Goal: Information Seeking & Learning: Compare options

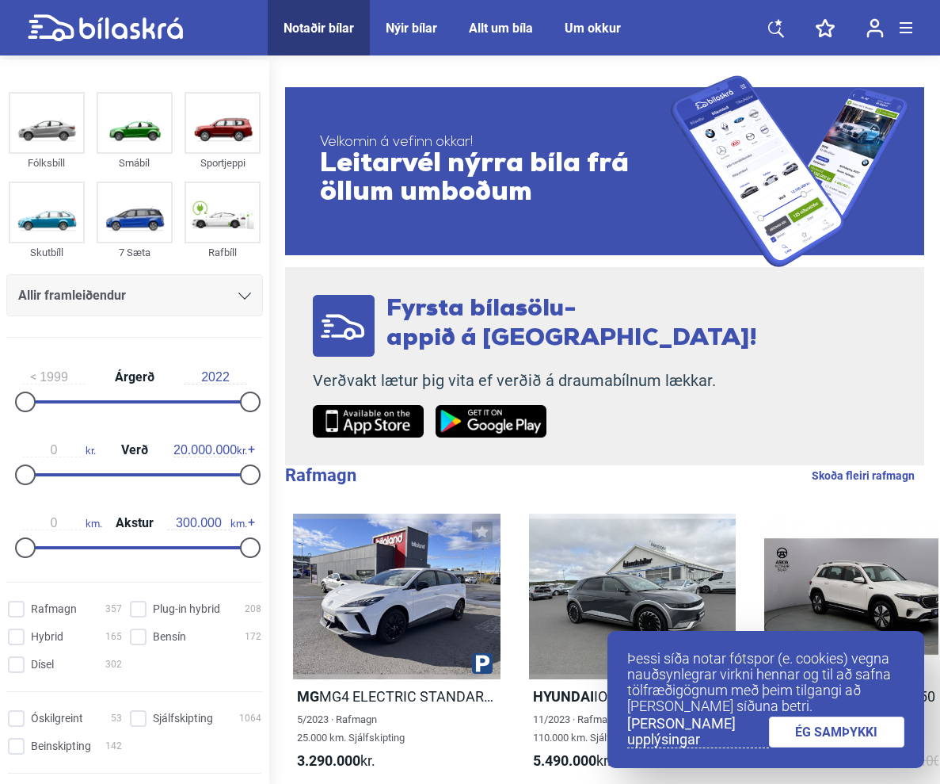
click at [341, 32] on div "Notaðir bílar" at bounding box center [319, 28] width 71 height 15
click at [238, 108] on img at bounding box center [222, 122] width 73 height 59
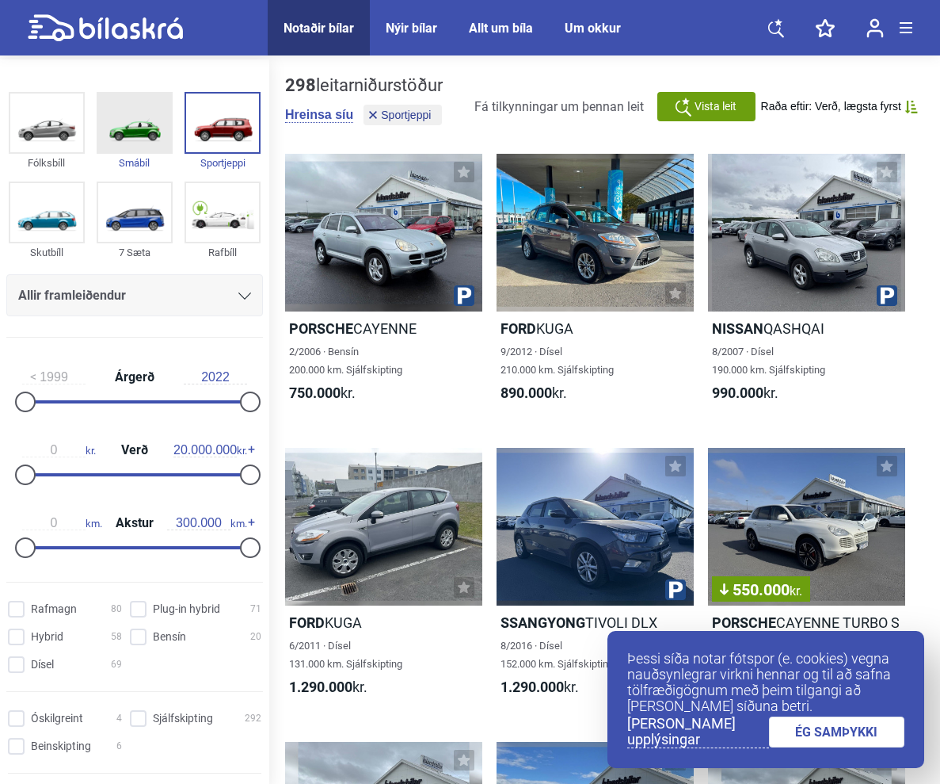
click at [139, 141] on img at bounding box center [134, 122] width 73 height 59
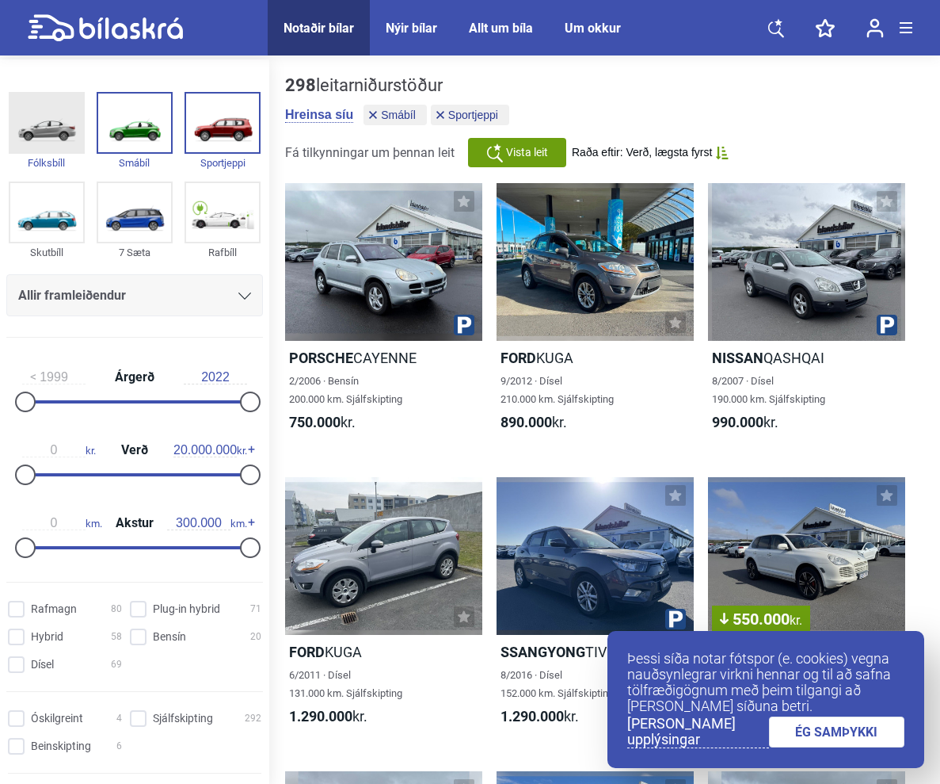
click at [48, 137] on img at bounding box center [46, 122] width 73 height 59
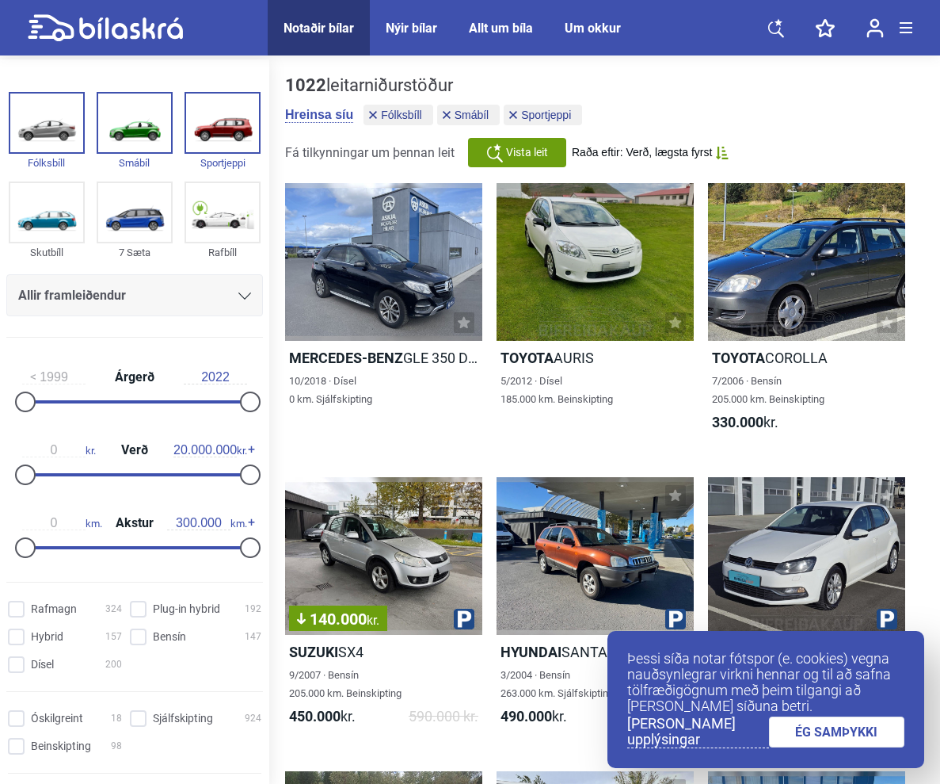
click at [240, 288] on div "Allir framleiðendur" at bounding box center [134, 295] width 233 height 22
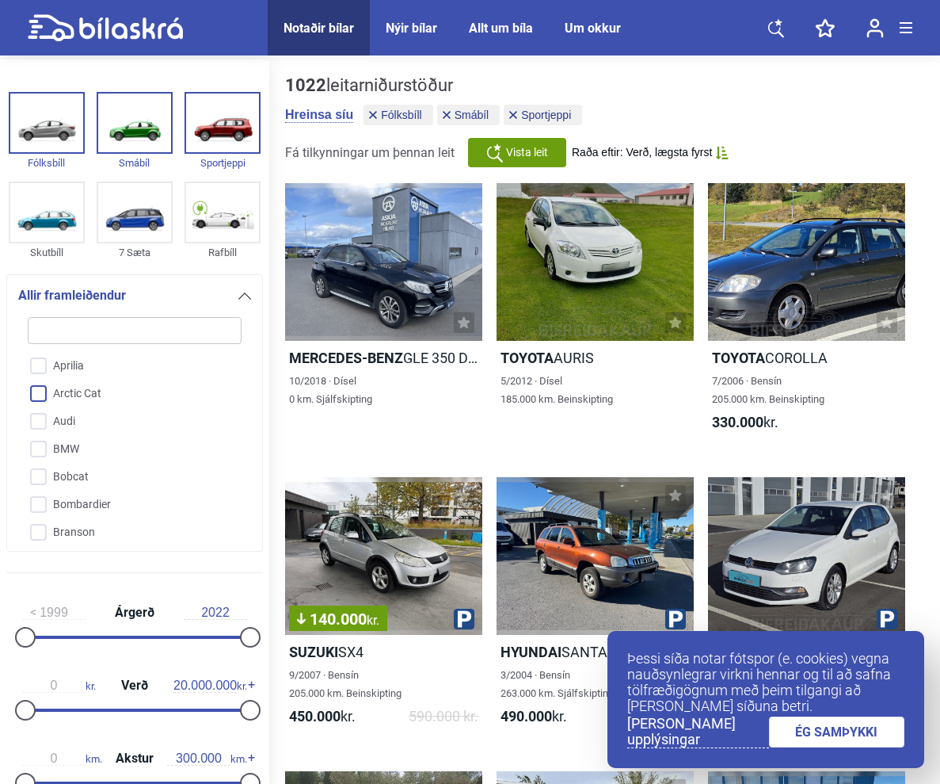
scroll to position [203, 0]
click at [74, 420] on input "Audi" at bounding box center [124, 413] width 215 height 28
checkbox input "true"
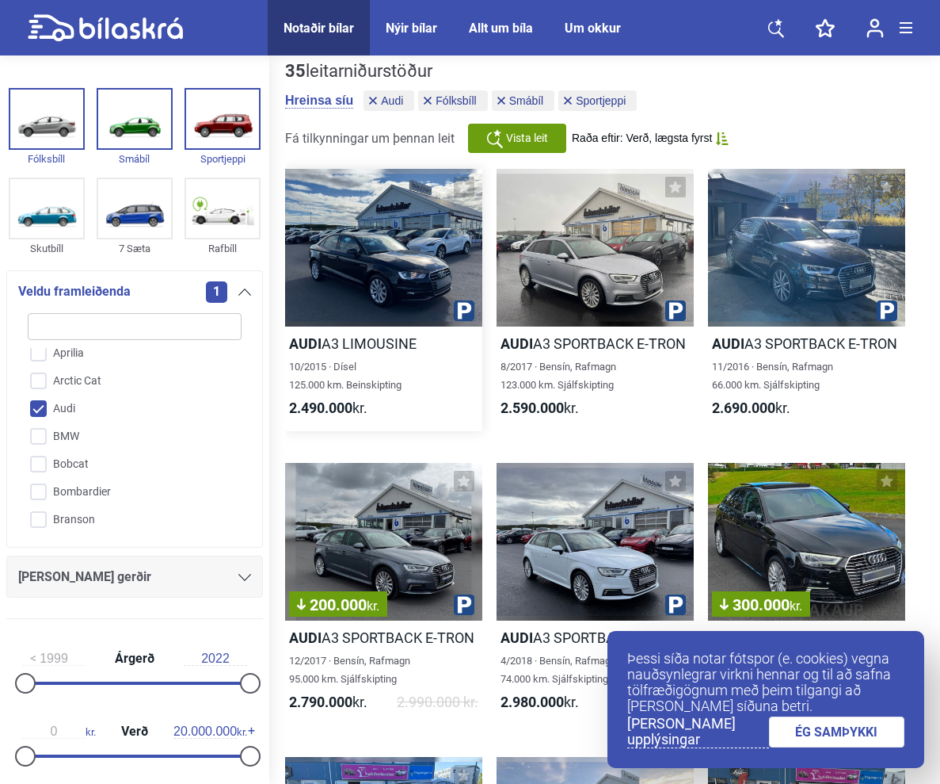
scroll to position [13, 0]
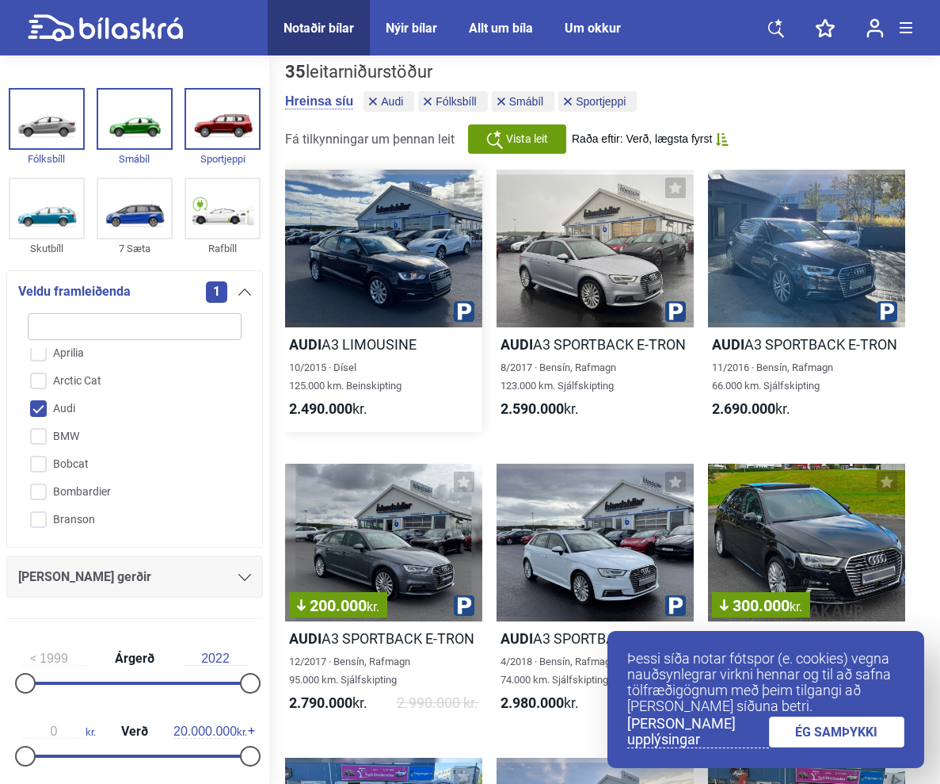
click at [385, 360] on div "10/2015 · Dísel 125.000 km. Beinskipting" at bounding box center [383, 376] width 197 height 36
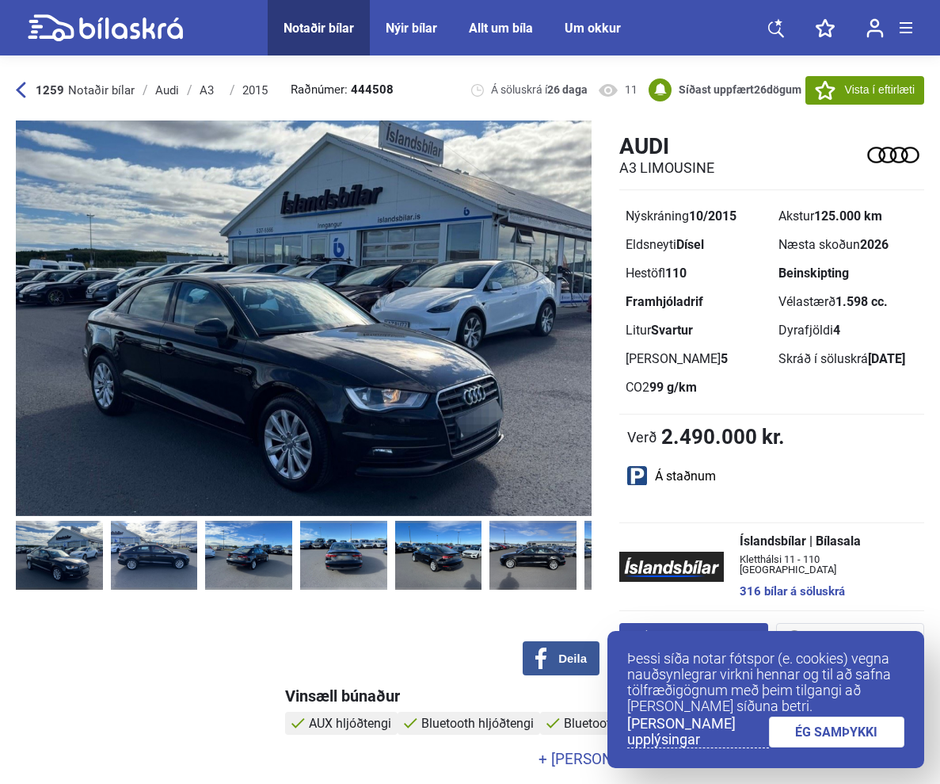
click at [796, 730] on link "ÉG SAMÞYKKI" at bounding box center [837, 731] width 136 height 31
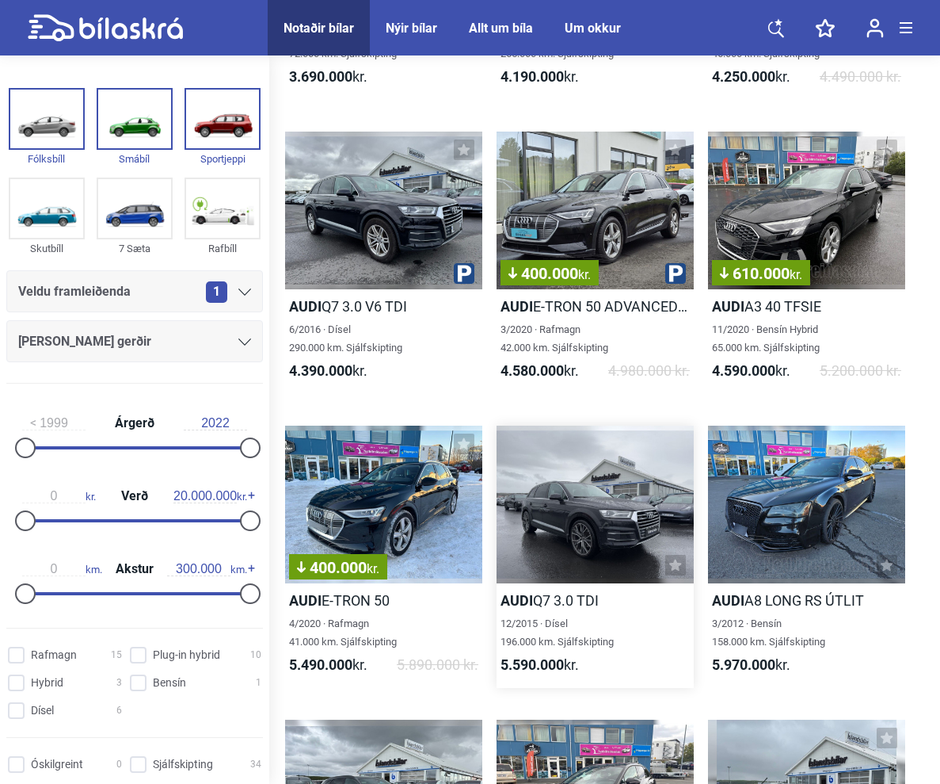
scroll to position [1232, 0]
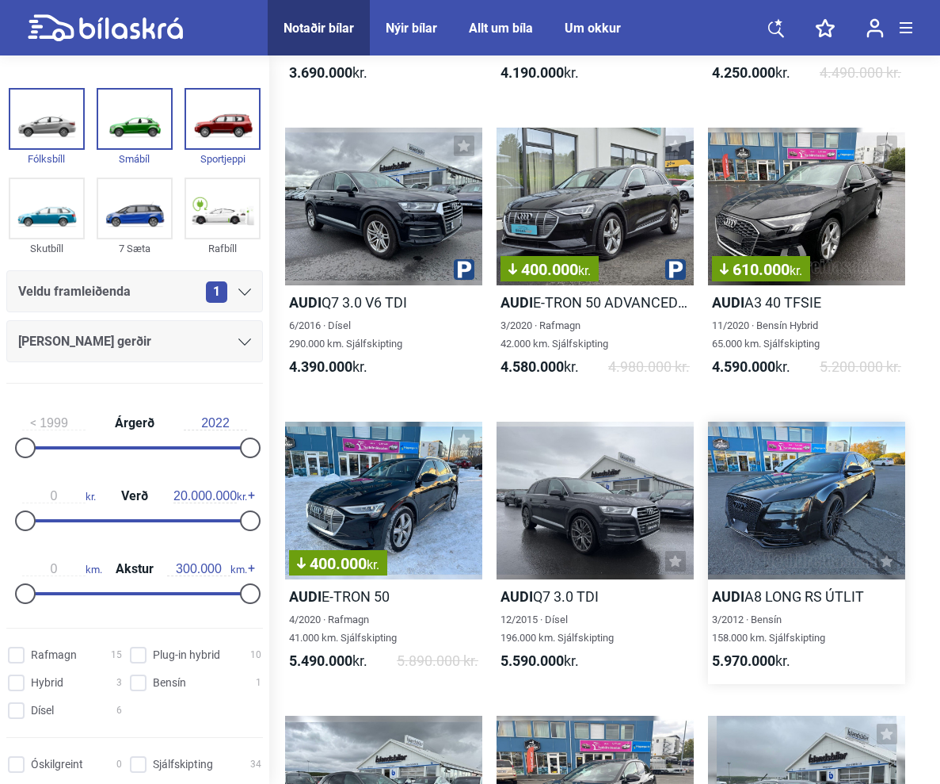
click at [788, 472] on div at bounding box center [806, 500] width 197 height 158
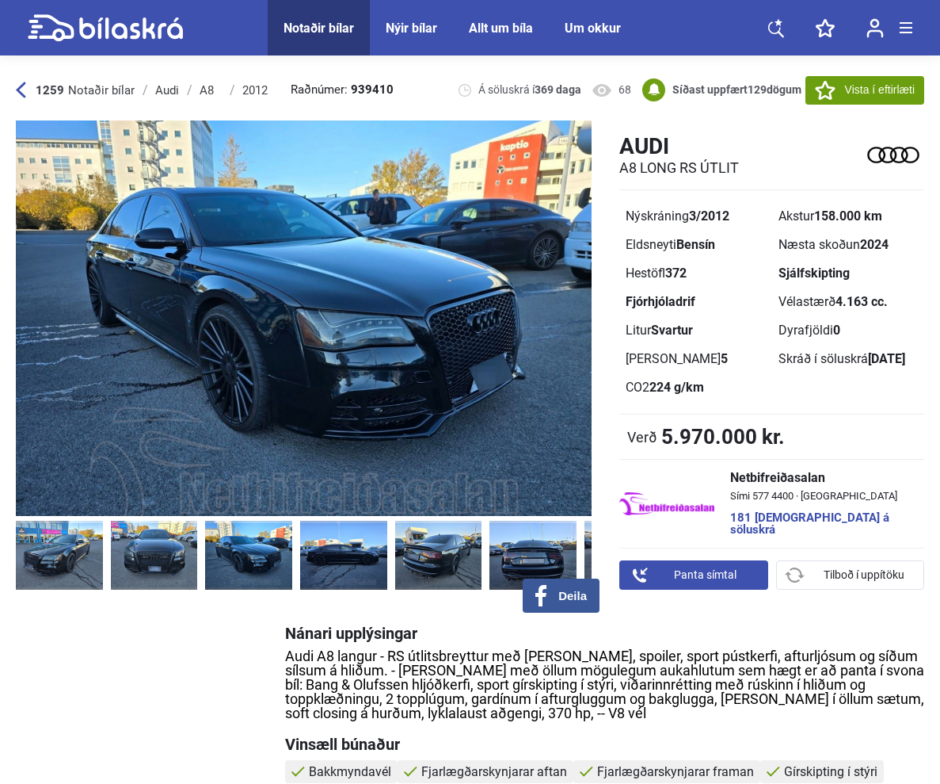
click at [252, 553] on img at bounding box center [248, 556] width 87 height 70
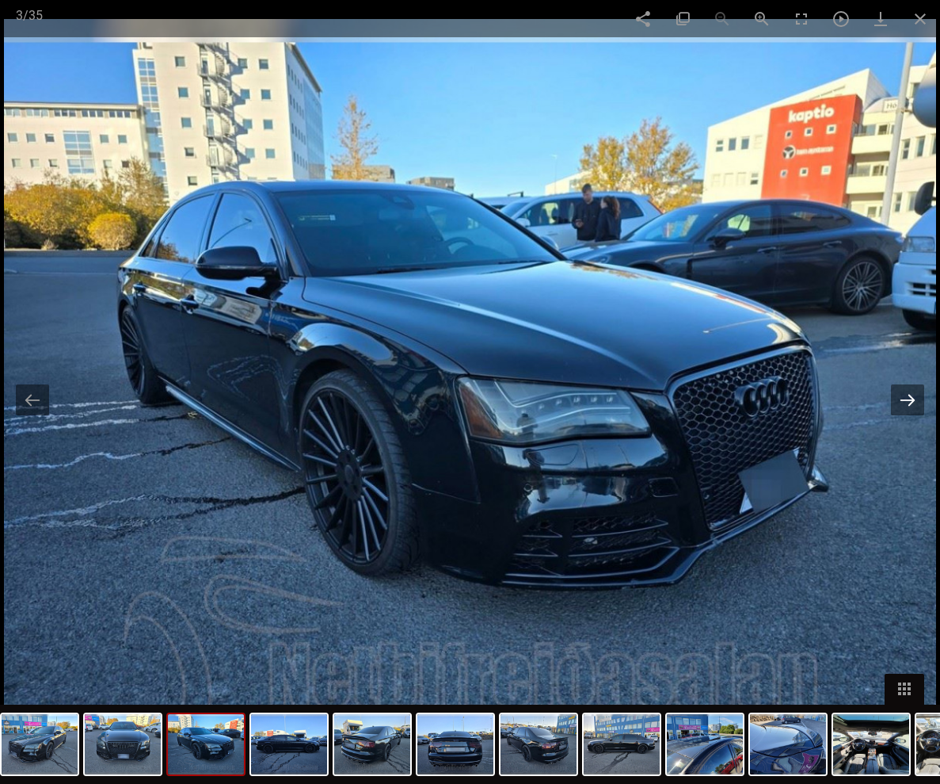
click at [908, 401] on button at bounding box center [907, 399] width 33 height 31
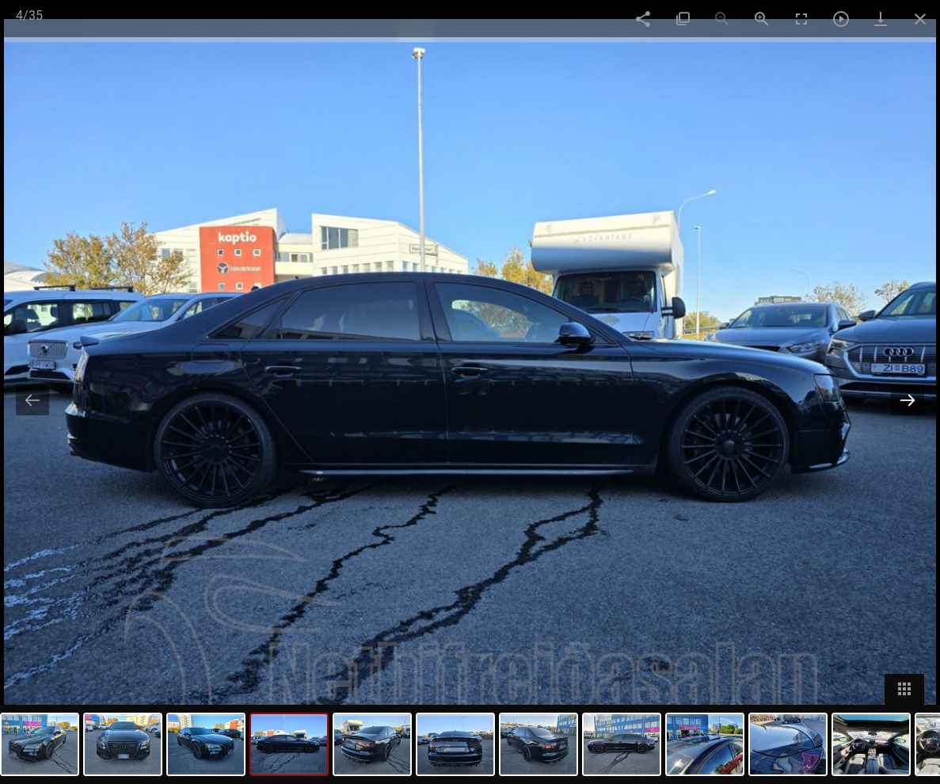
click at [908, 402] on button at bounding box center [907, 399] width 33 height 31
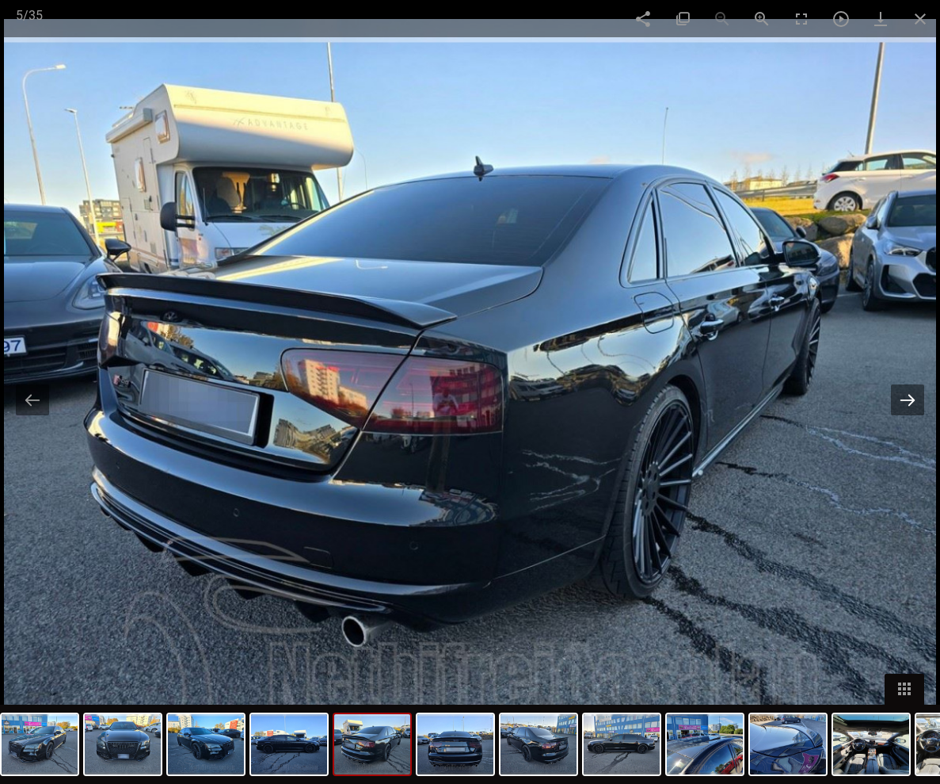
click at [908, 402] on button at bounding box center [907, 399] width 33 height 31
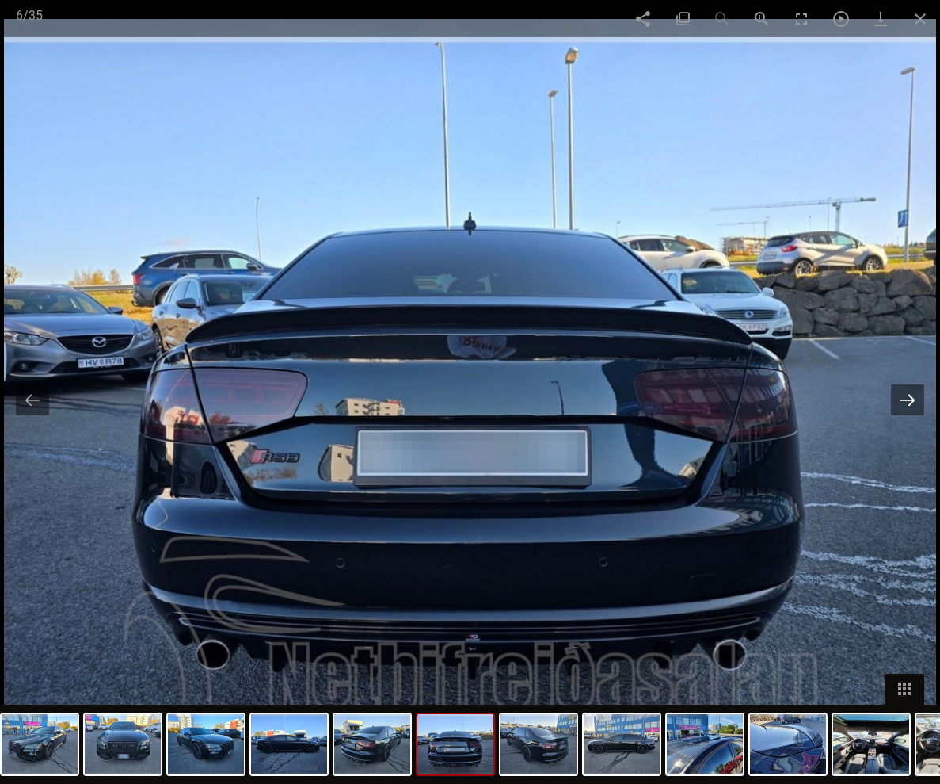
click at [908, 401] on button at bounding box center [907, 399] width 33 height 31
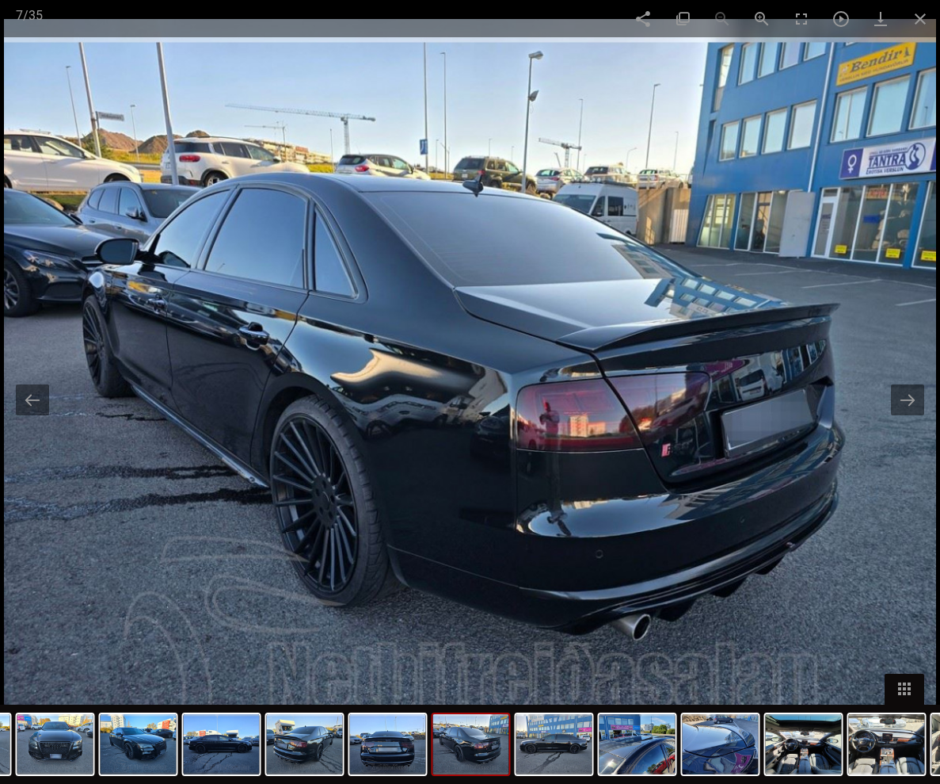
scroll to position [1232, 0]
click at [44, 406] on button at bounding box center [32, 399] width 33 height 31
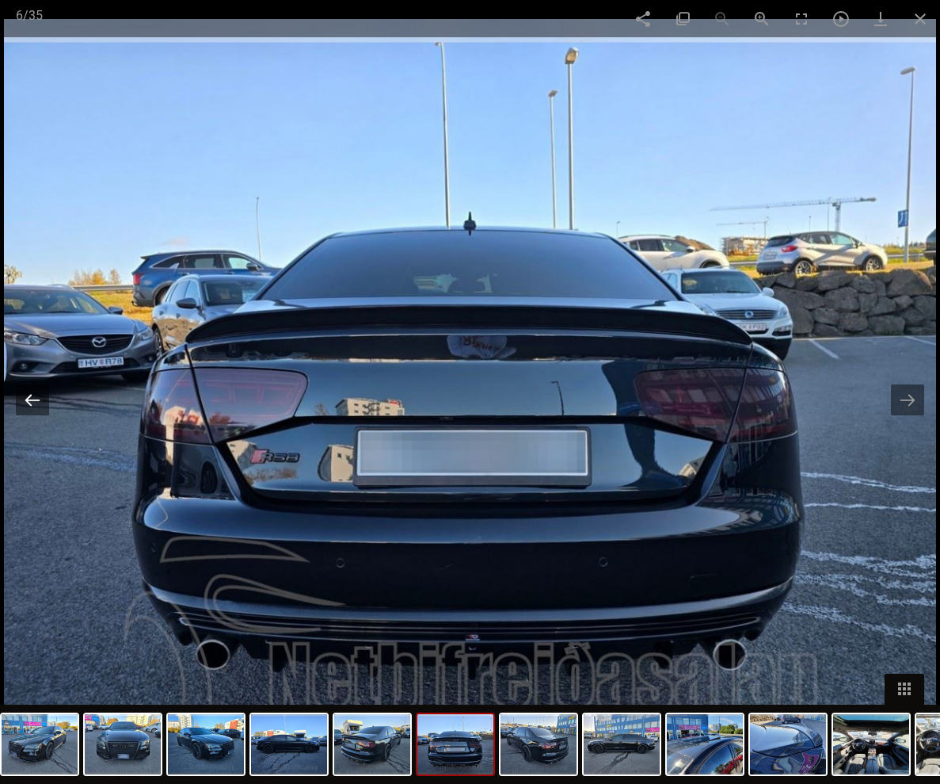
click at [44, 404] on button at bounding box center [32, 399] width 33 height 31
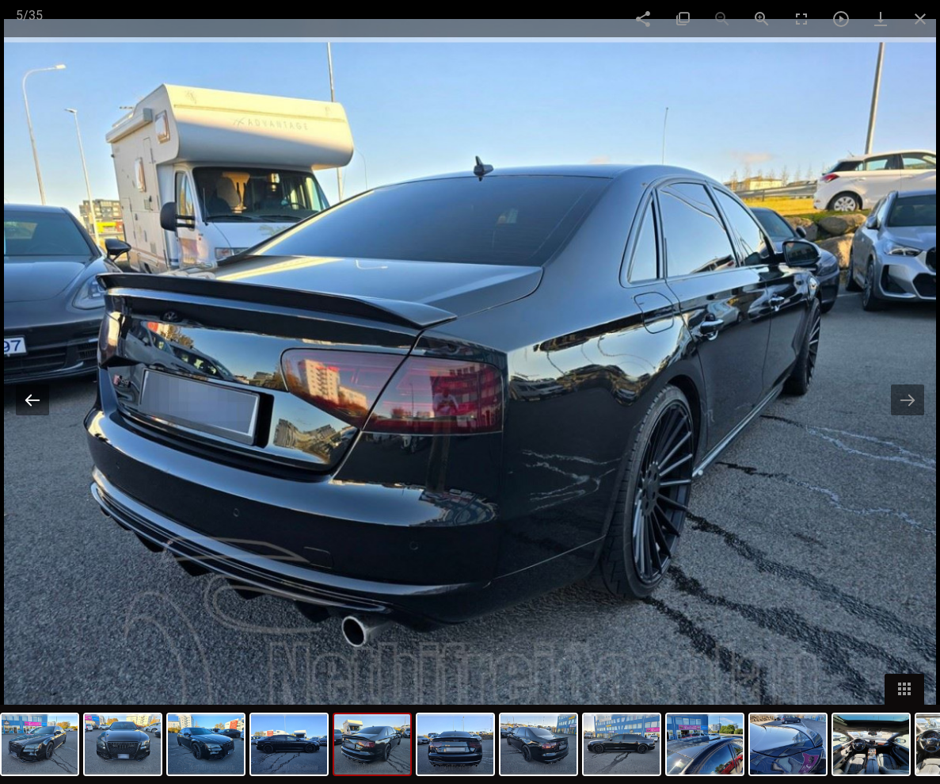
click at [44, 404] on button at bounding box center [32, 399] width 33 height 31
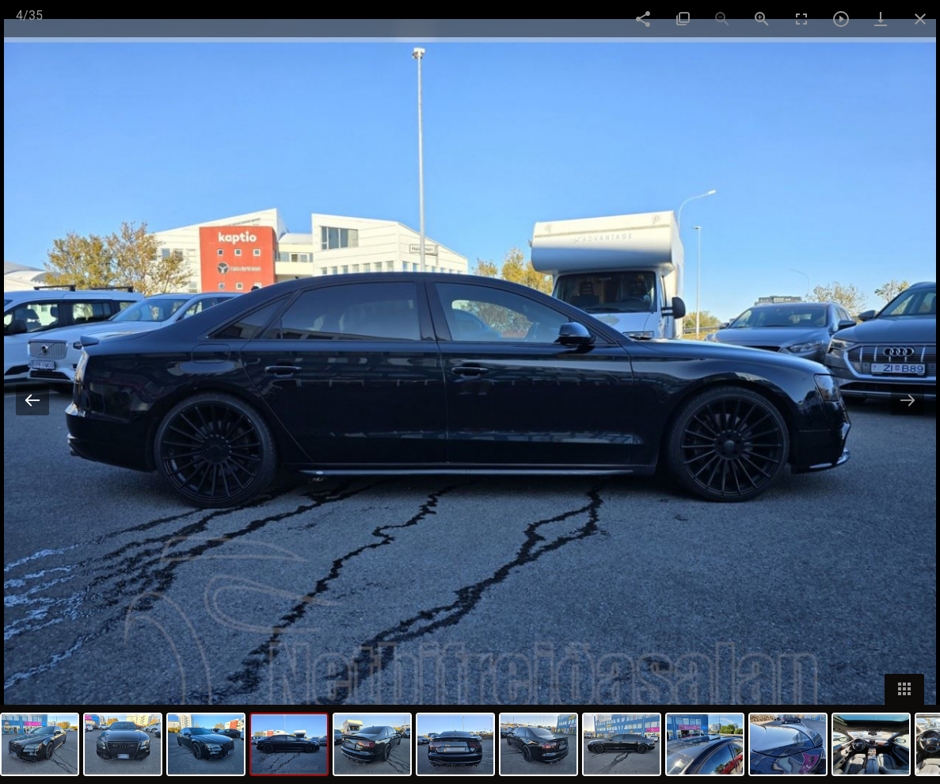
click at [44, 403] on button at bounding box center [32, 399] width 33 height 31
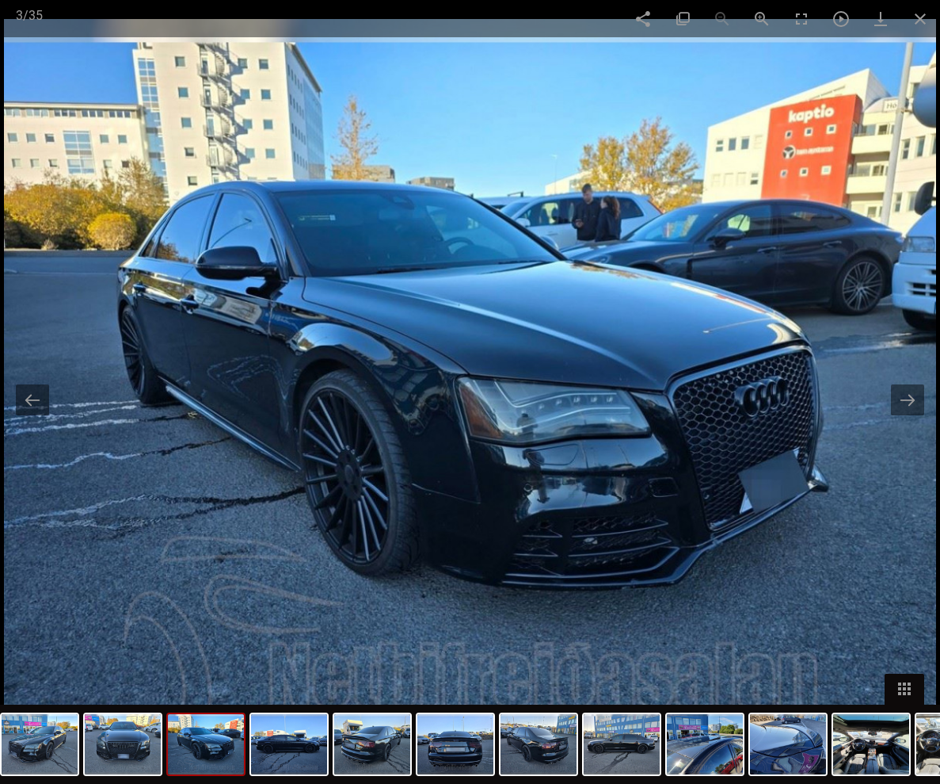
scroll to position [42, 0]
click at [926, 19] on span at bounding box center [921, 18] width 40 height 37
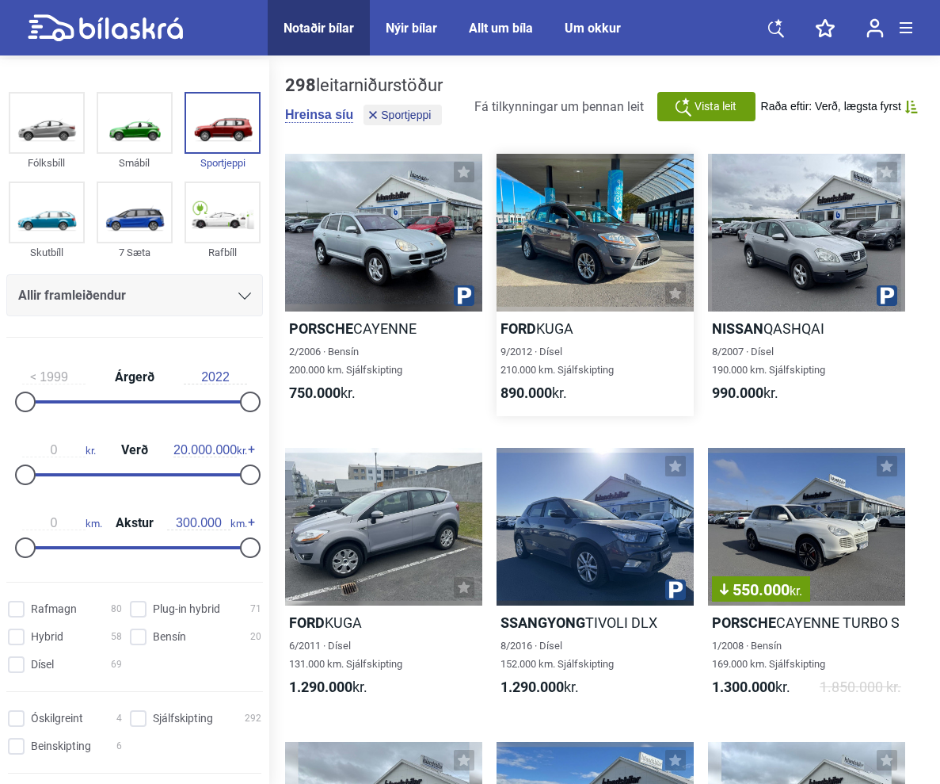
scroll to position [0, 0]
click at [230, 292] on div "Allir framleiðendur" at bounding box center [134, 295] width 233 height 22
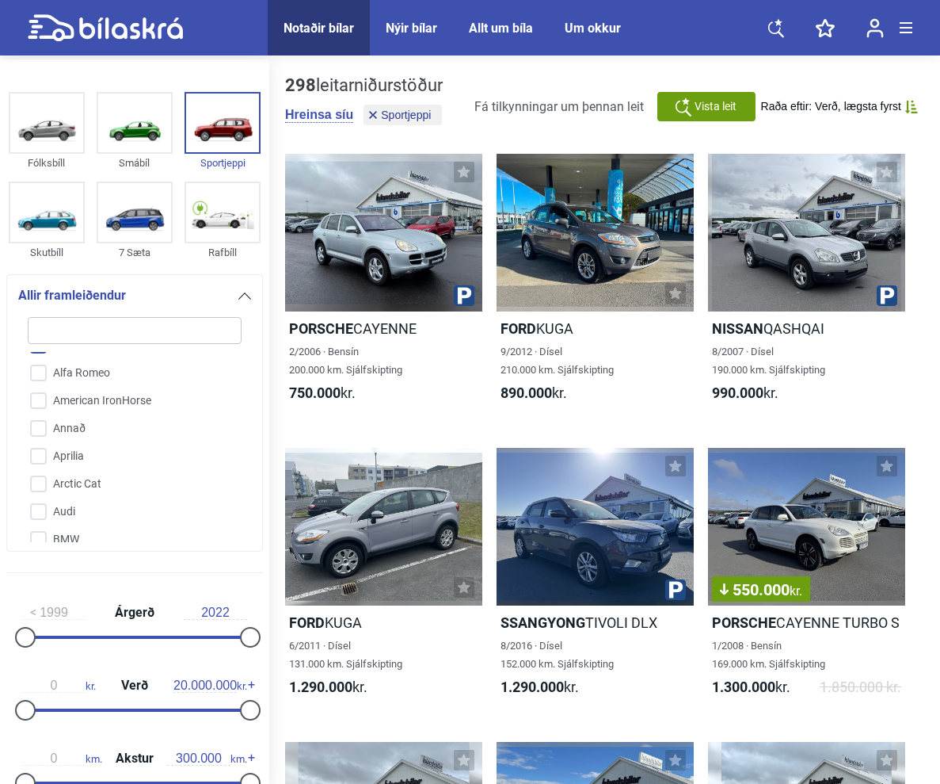
scroll to position [118, 0]
click at [118, 498] on input "Audi" at bounding box center [124, 498] width 215 height 28
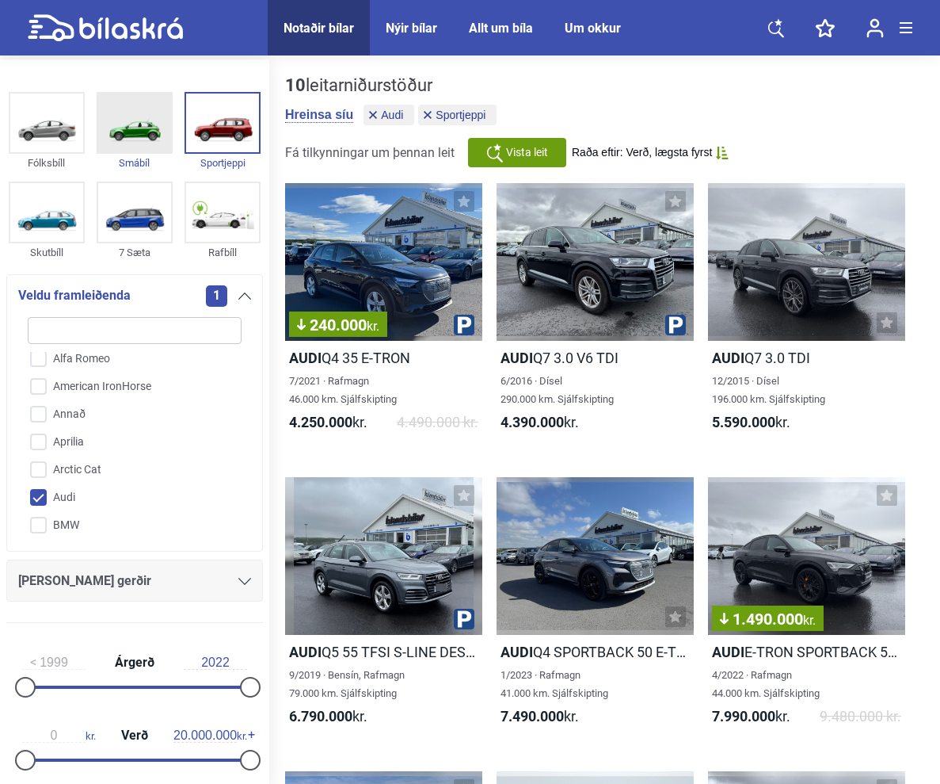
click at [151, 128] on img at bounding box center [134, 122] width 73 height 59
click at [434, 111] on button "Smábíl" at bounding box center [449, 115] width 63 height 21
click at [434, 109] on button "Sportjeppi" at bounding box center [457, 115] width 78 height 21
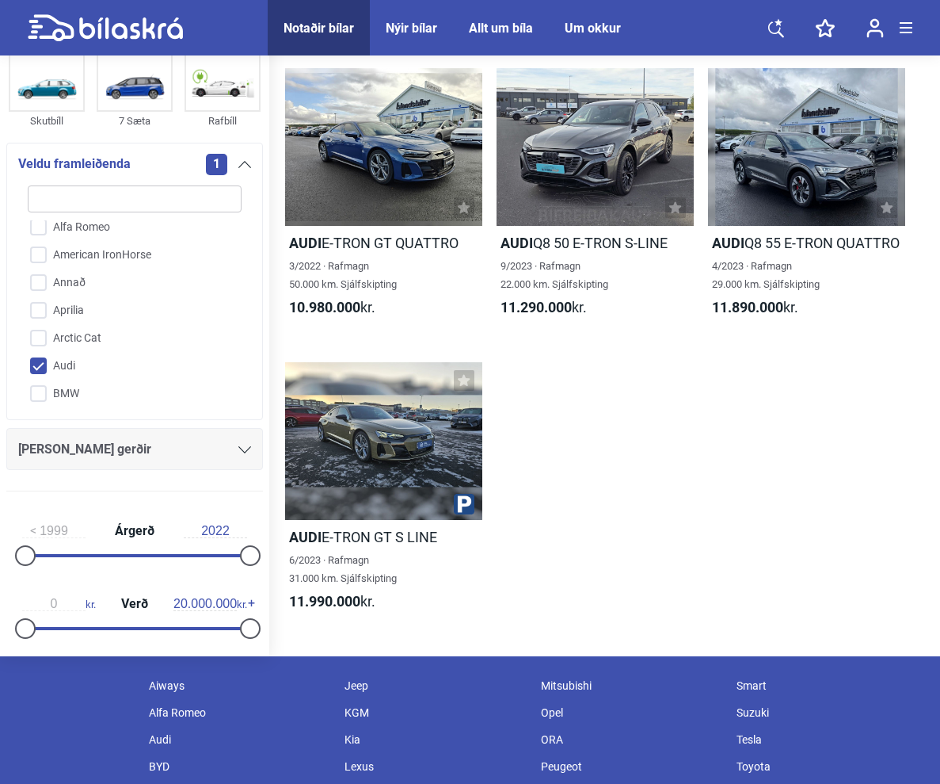
scroll to position [3324, 0]
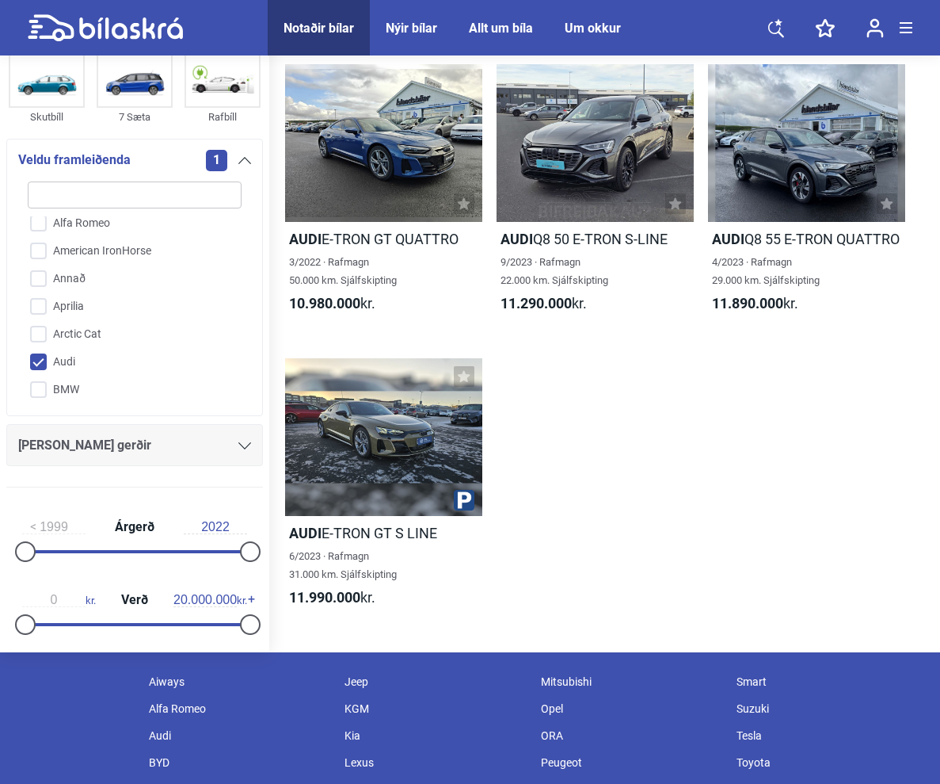
click at [181, 368] on input "Audi" at bounding box center [124, 363] width 215 height 28
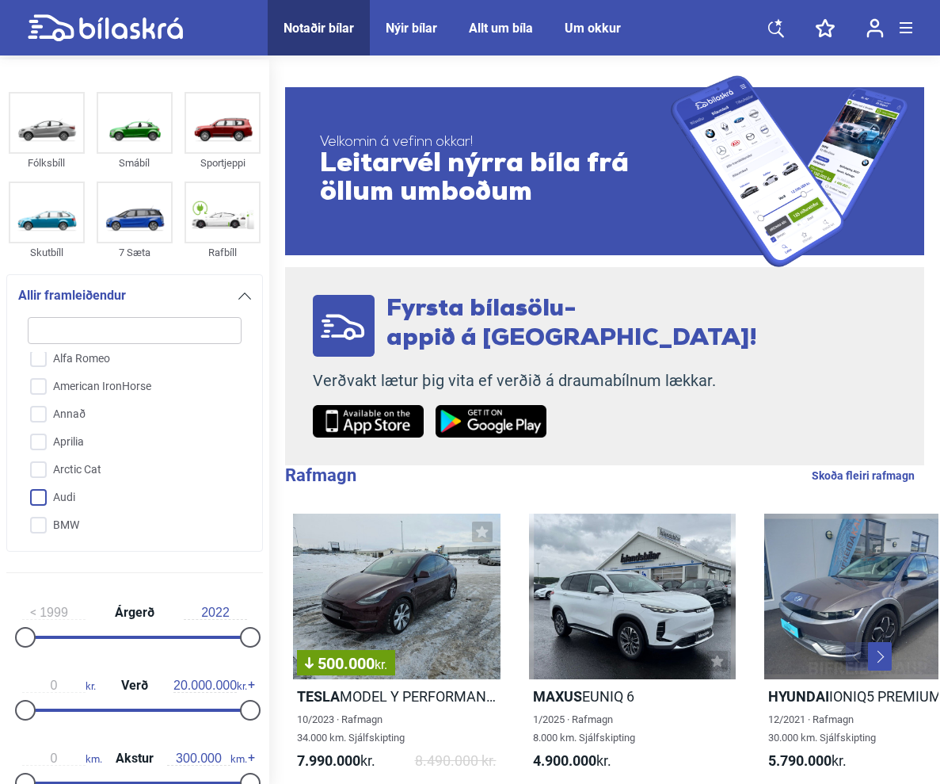
click at [149, 498] on input "Audi" at bounding box center [124, 498] width 215 height 28
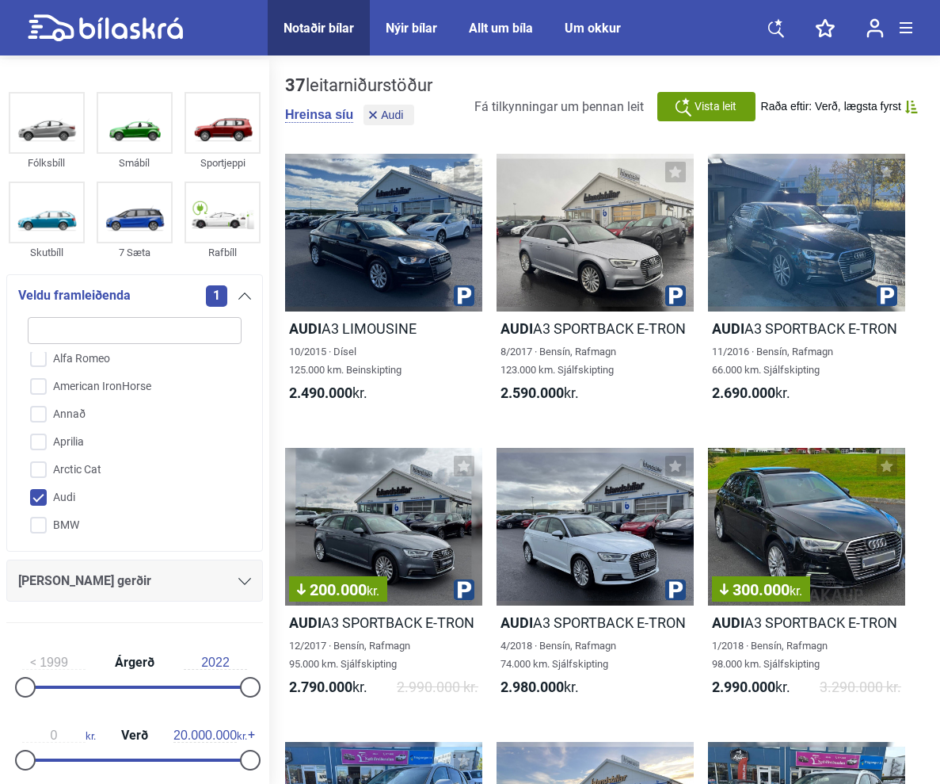
click at [140, 502] on input "Audi" at bounding box center [124, 498] width 215 height 28
checkbox input "false"
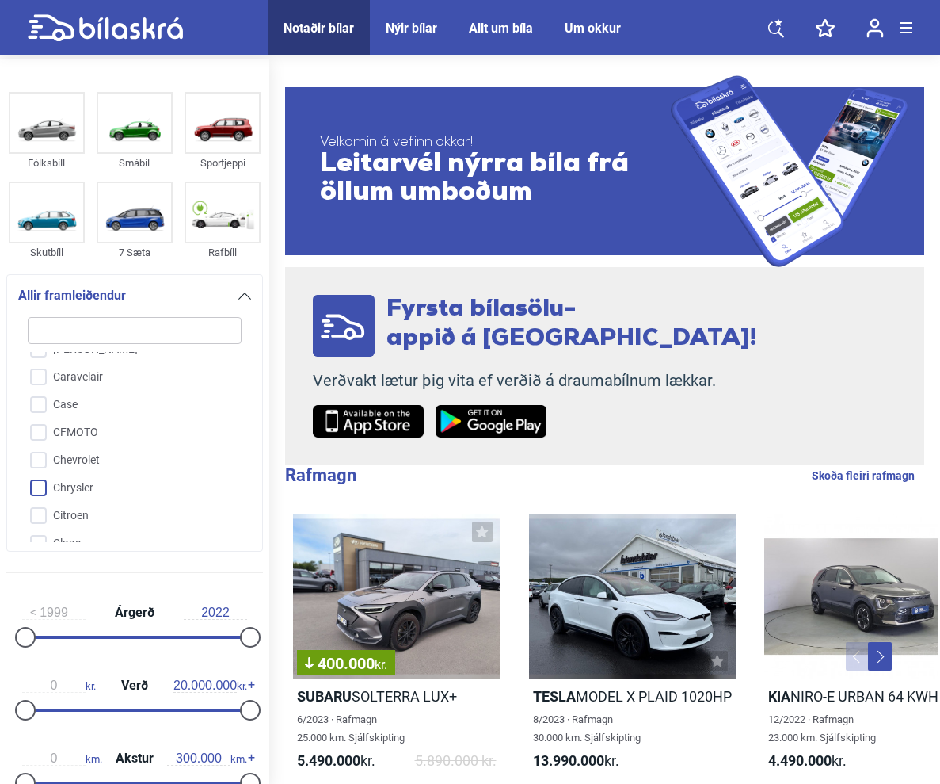
scroll to position [600, 0]
click at [139, 464] on input "Chevrolet" at bounding box center [124, 460] width 215 height 28
checkbox input "true"
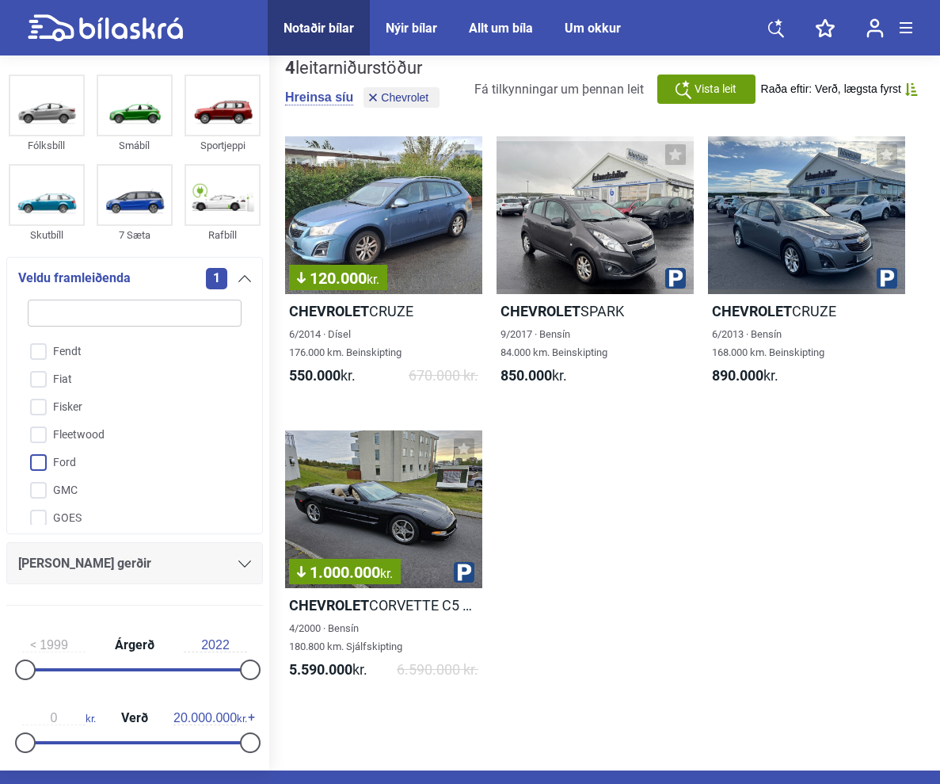
scroll to position [1024, 0]
click at [131, 467] on input "Ford" at bounding box center [124, 462] width 215 height 28
checkbox input "true"
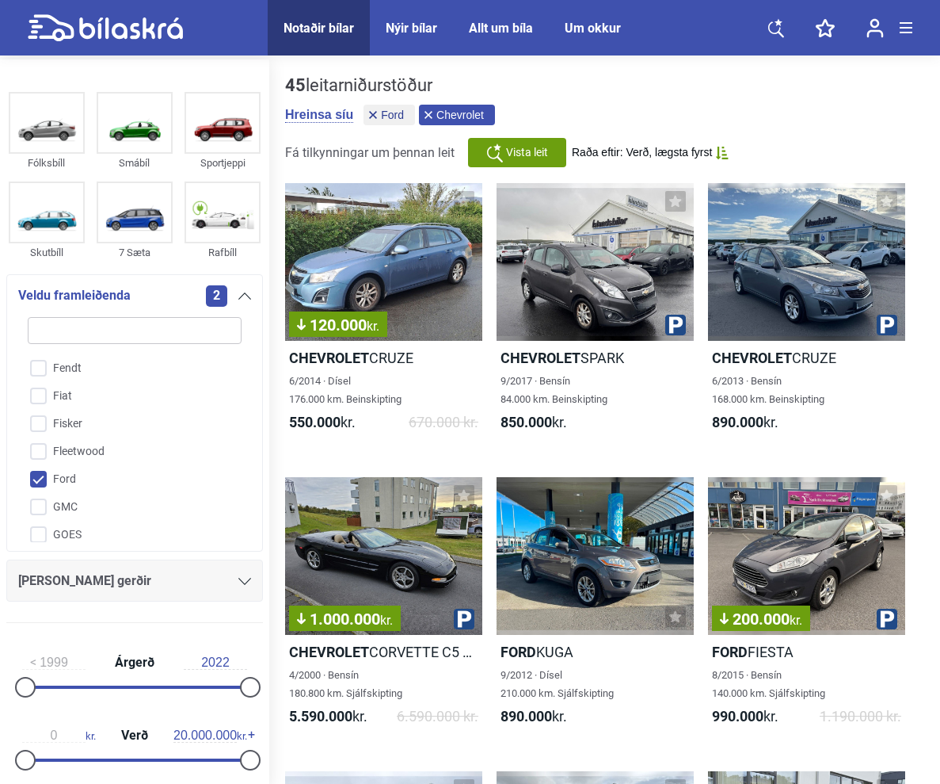
click at [431, 113] on icon at bounding box center [429, 115] width 8 height 8
checkbox input "false"
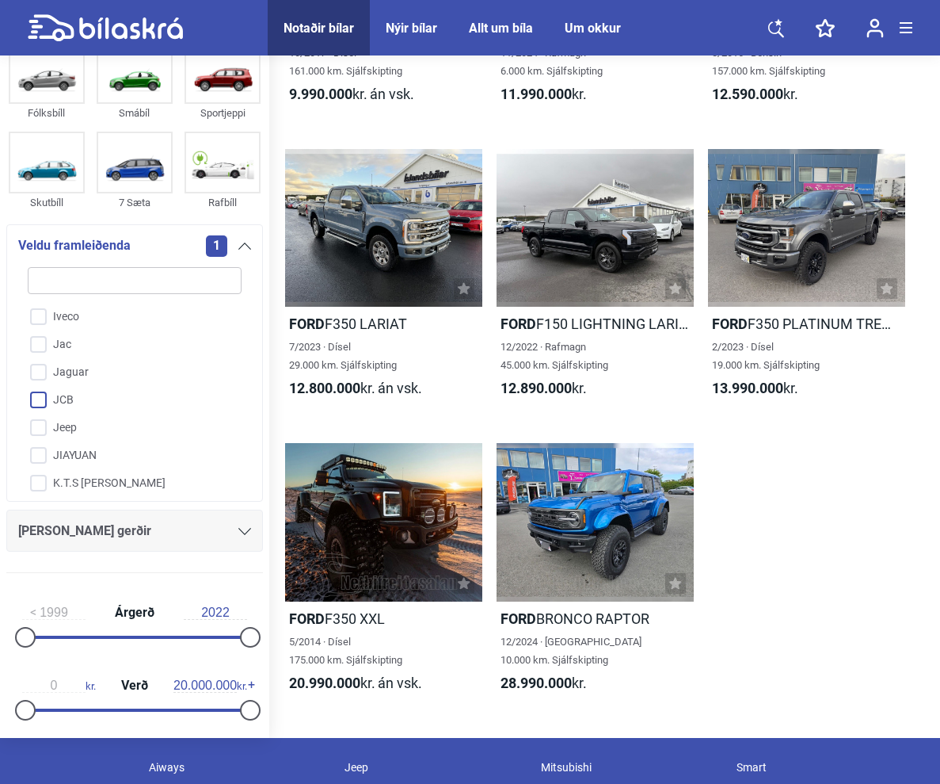
scroll to position [1609, 0]
click at [81, 372] on input "Jaguar" at bounding box center [124, 371] width 215 height 28
checkbox input "true"
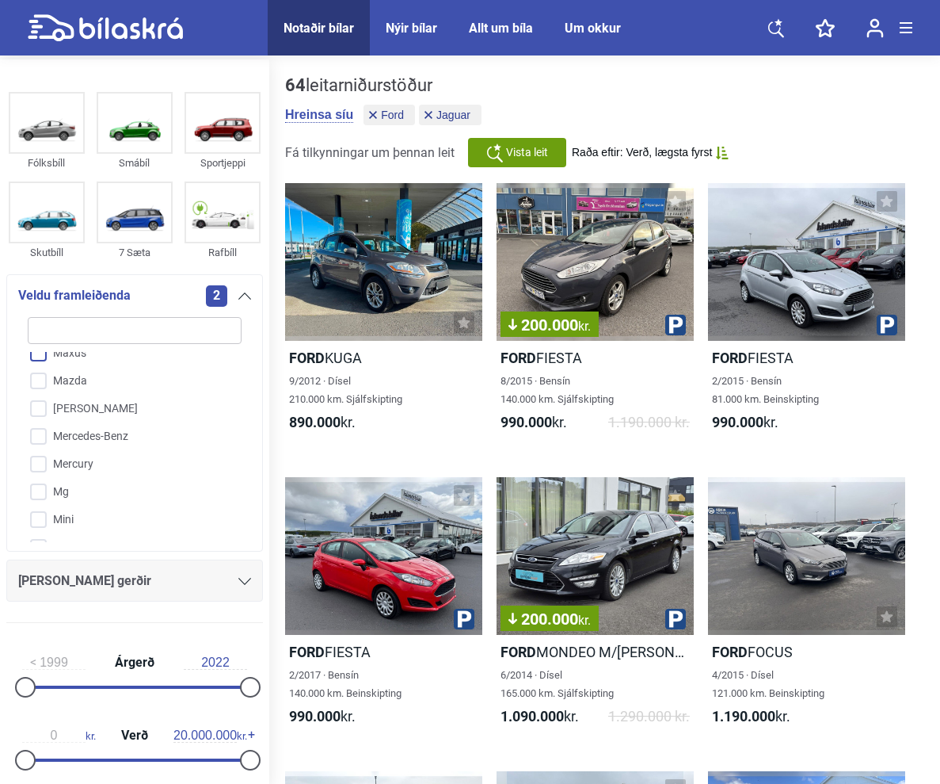
scroll to position [2440, 0]
click at [113, 429] on input "Mercedes-Benz" at bounding box center [124, 439] width 215 height 28
checkbox input "true"
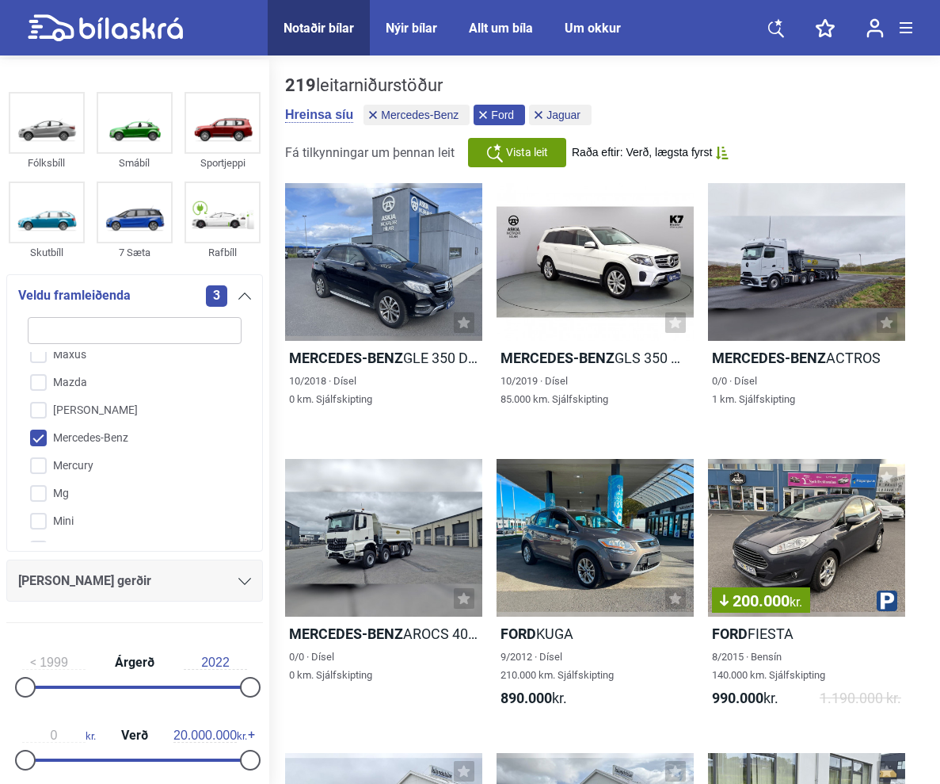
click at [487, 114] on icon at bounding box center [483, 115] width 8 height 8
checkbox input "false"
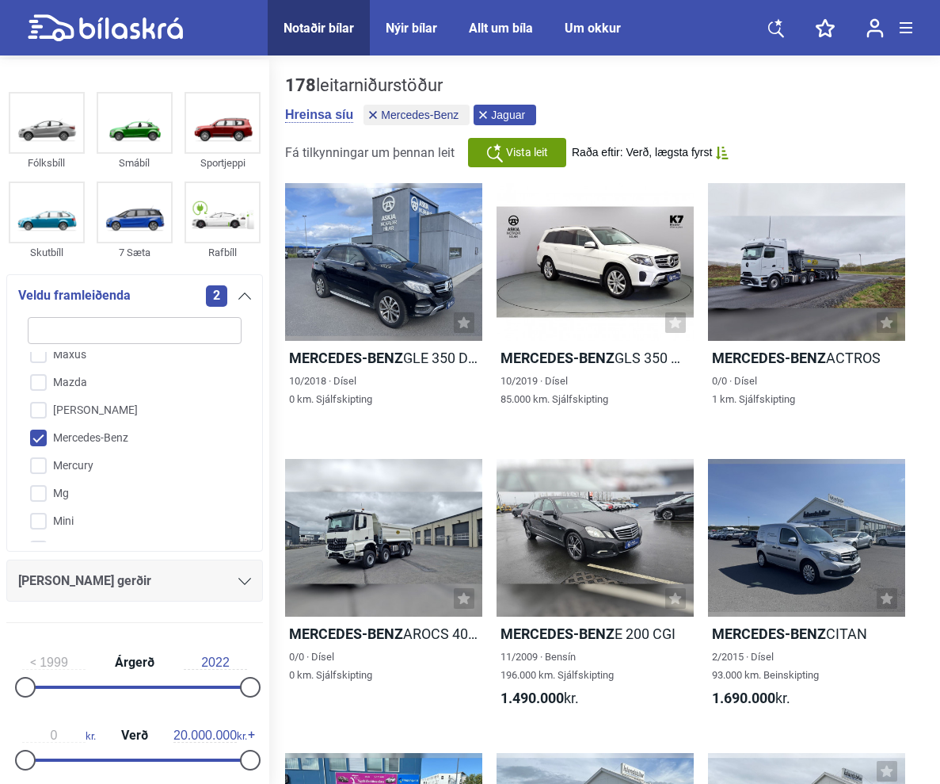
click at [487, 114] on icon at bounding box center [483, 115] width 8 height 8
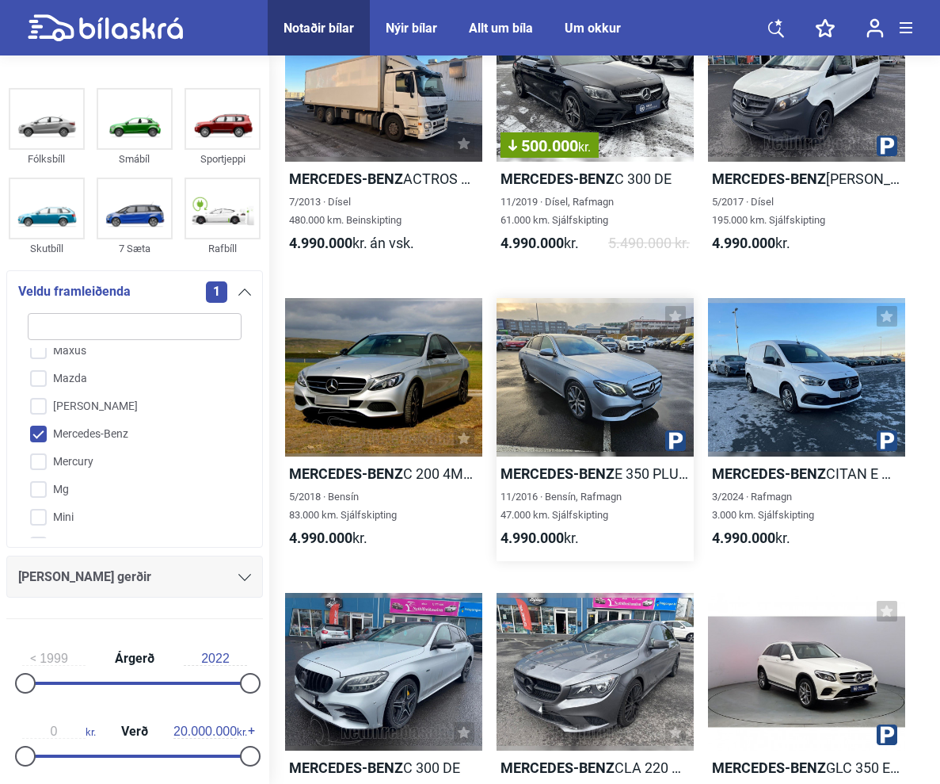
scroll to position [3721, 0]
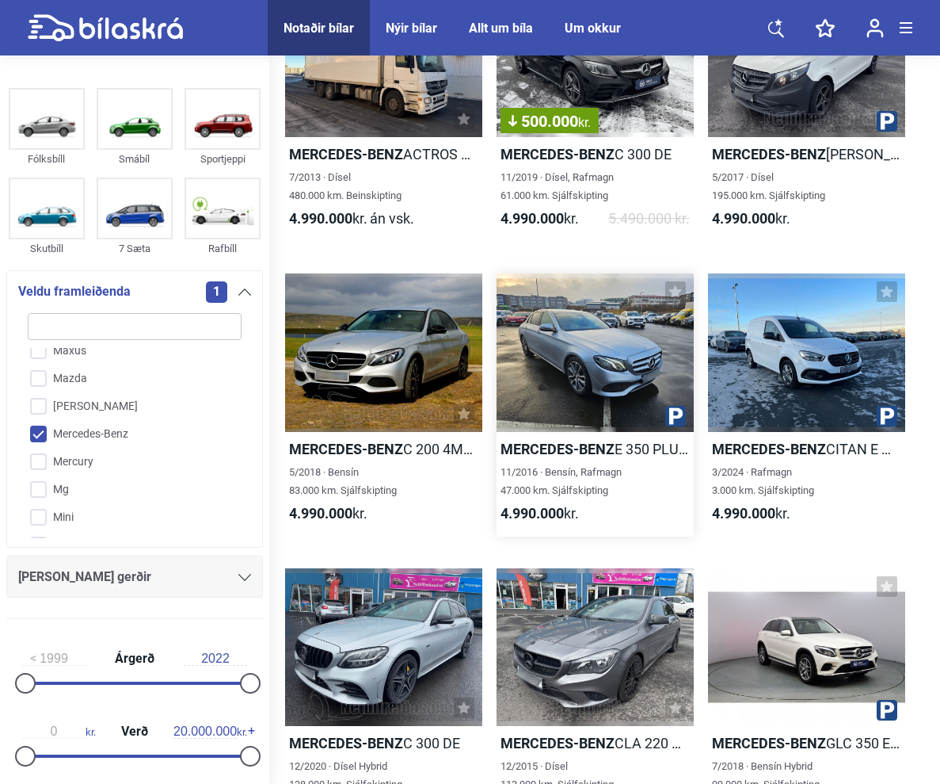
checkbox input "true"
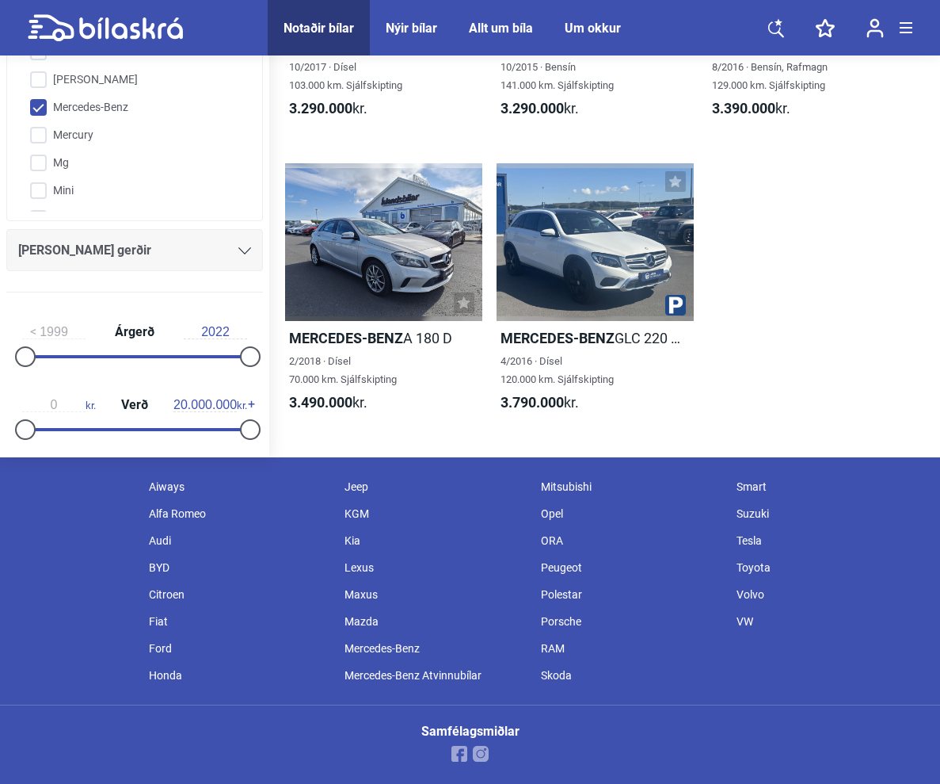
scroll to position [1766, 0]
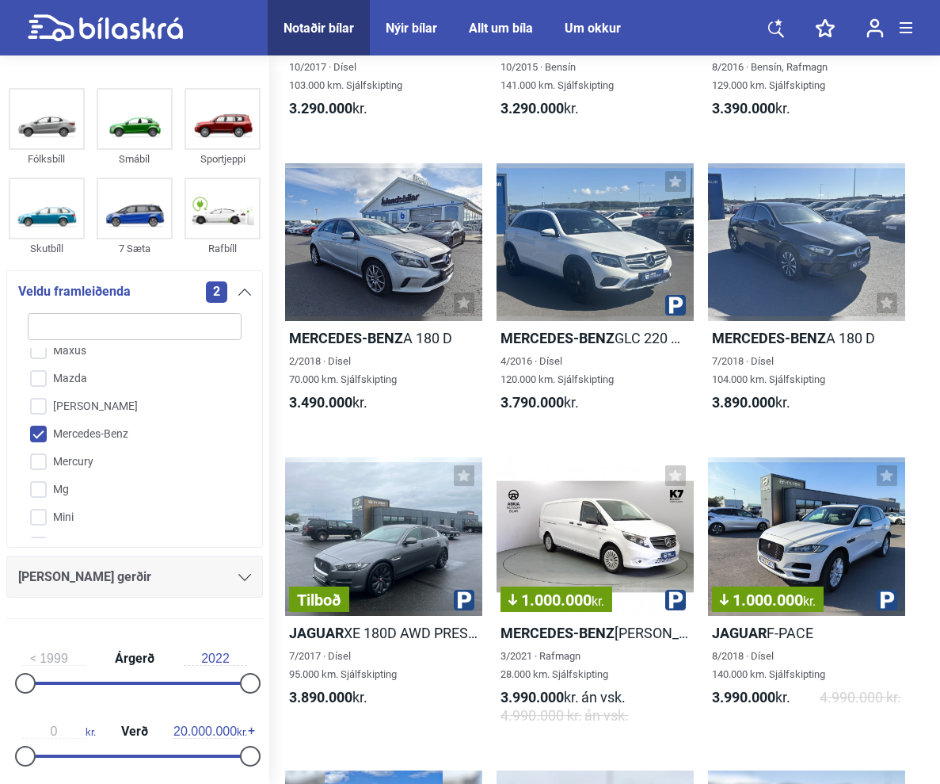
click at [156, 421] on input "Mercedes-Benz" at bounding box center [124, 435] width 215 height 28
checkbox input "false"
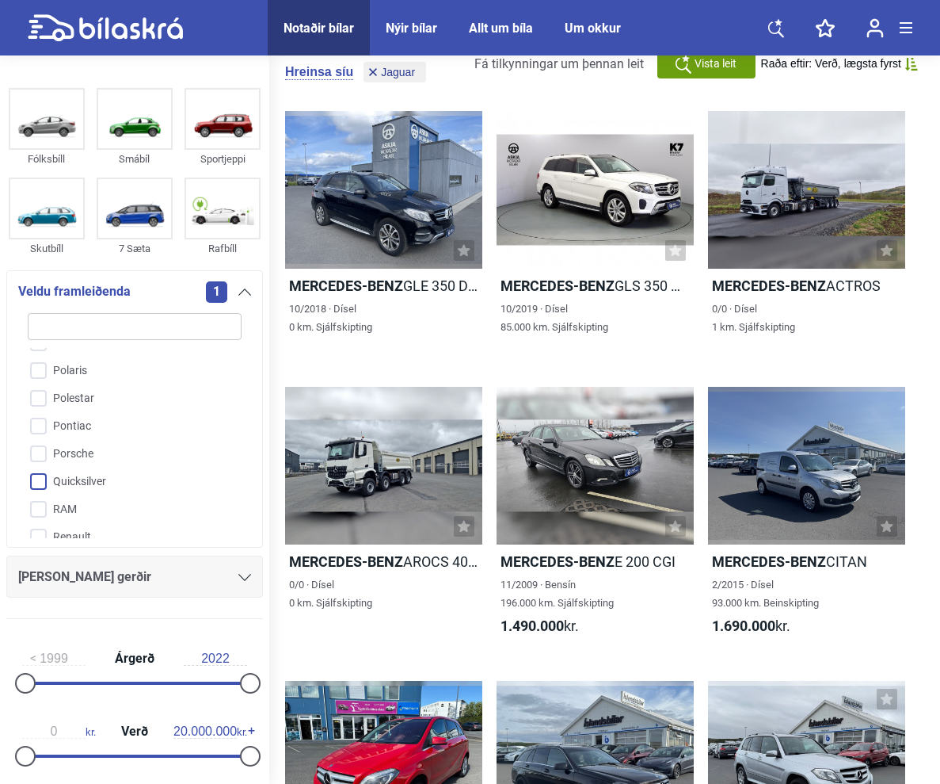
scroll to position [3080, 0]
click at [66, 436] on input "Porsche" at bounding box center [124, 450] width 215 height 28
checkbox input "true"
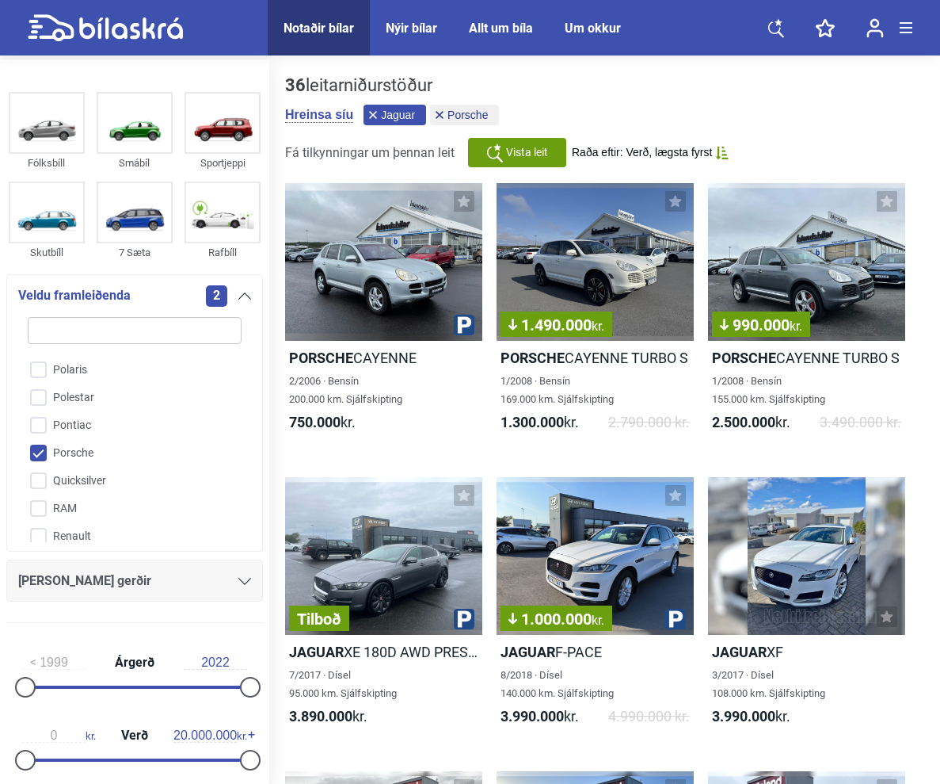
click at [373, 109] on button "Jaguar" at bounding box center [395, 115] width 63 height 21
checkbox input "false"
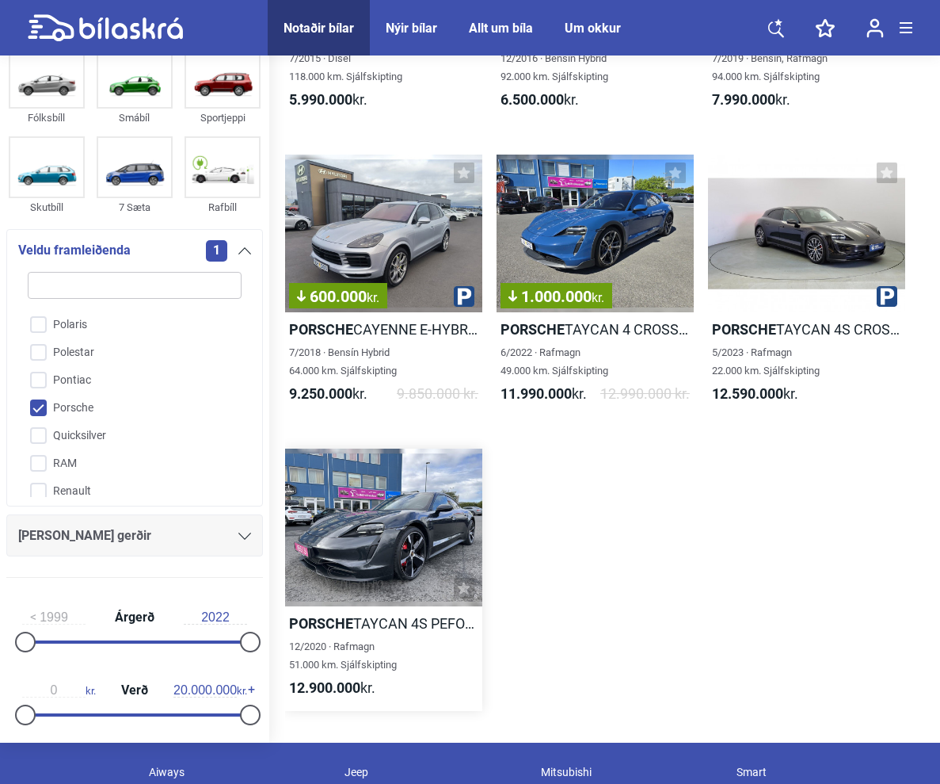
scroll to position [891, 0]
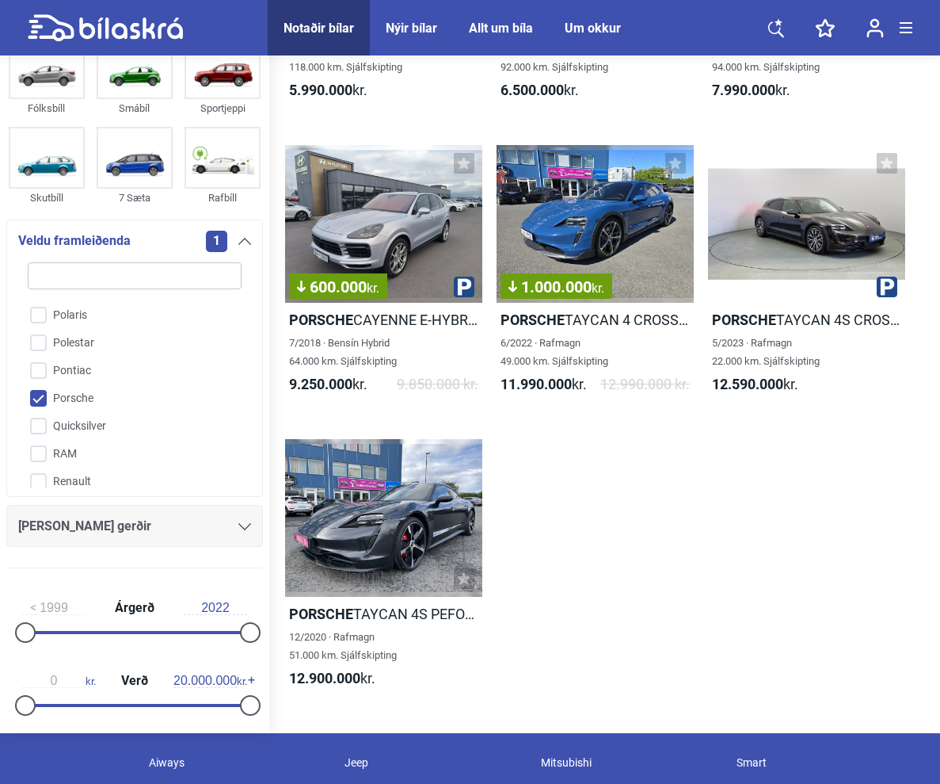
click at [114, 385] on input "Porsche" at bounding box center [124, 399] width 215 height 28
checkbox input "false"
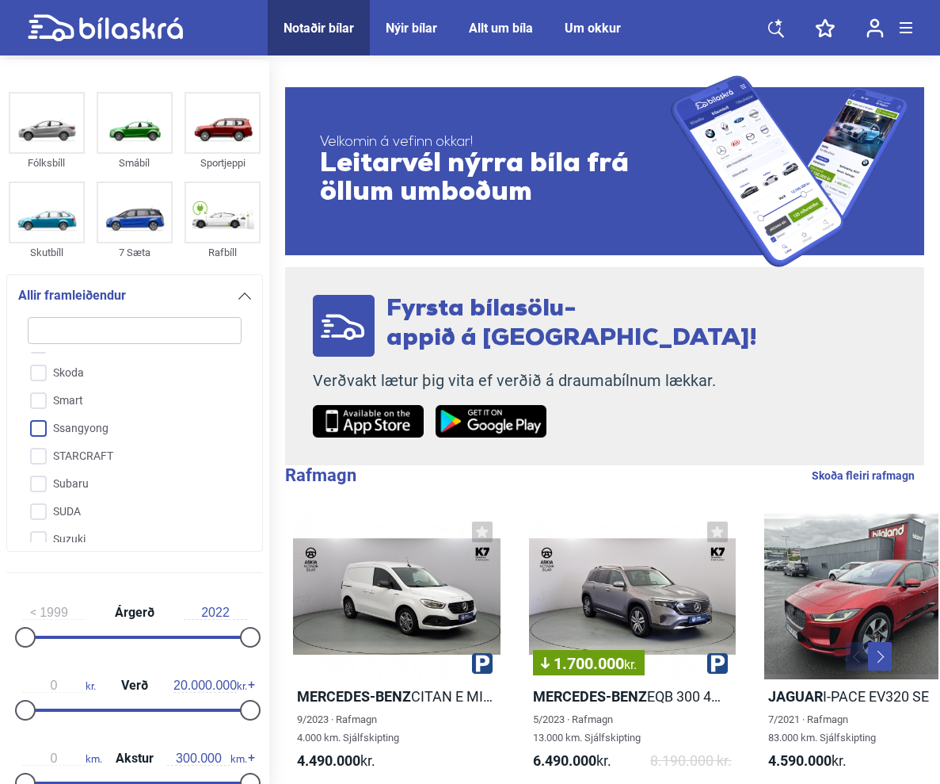
scroll to position [3438, 0]
click at [87, 469] on input "Subaru" at bounding box center [124, 483] width 215 height 28
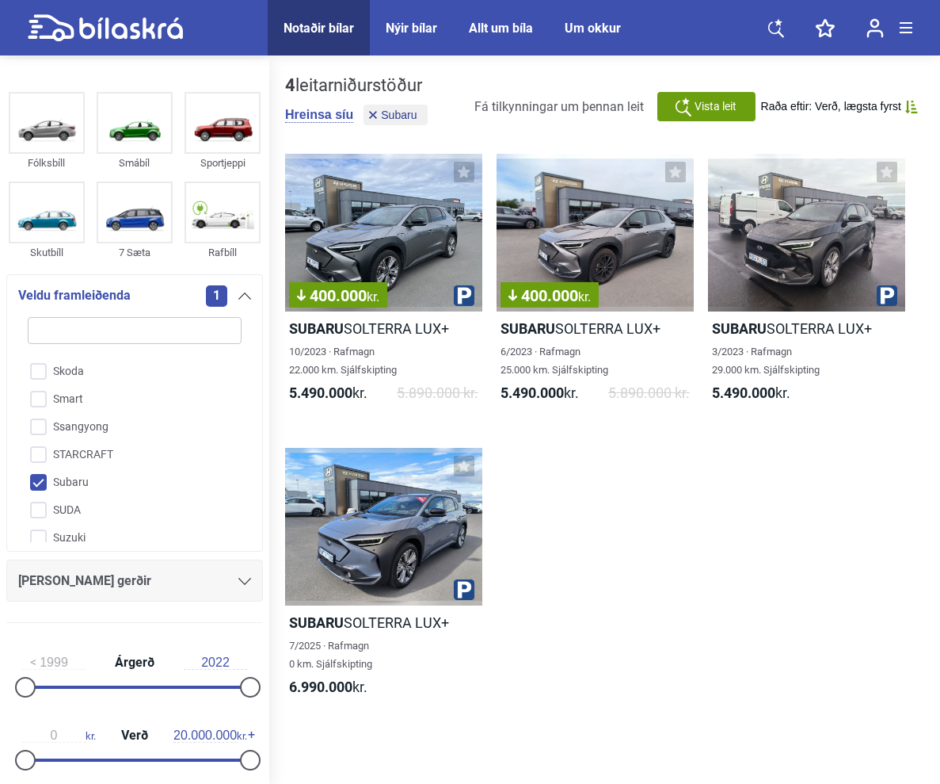
click at [80, 469] on input "Subaru" at bounding box center [124, 483] width 215 height 28
checkbox input "false"
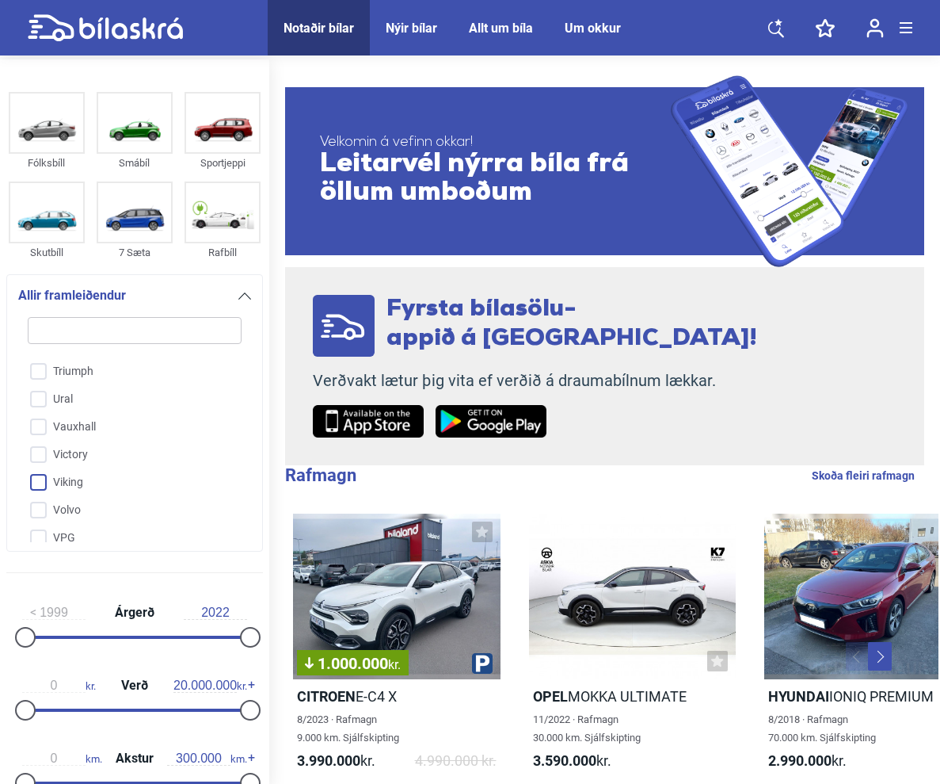
scroll to position [3939, 0]
click at [67, 495] on input "Volvo" at bounding box center [124, 509] width 215 height 28
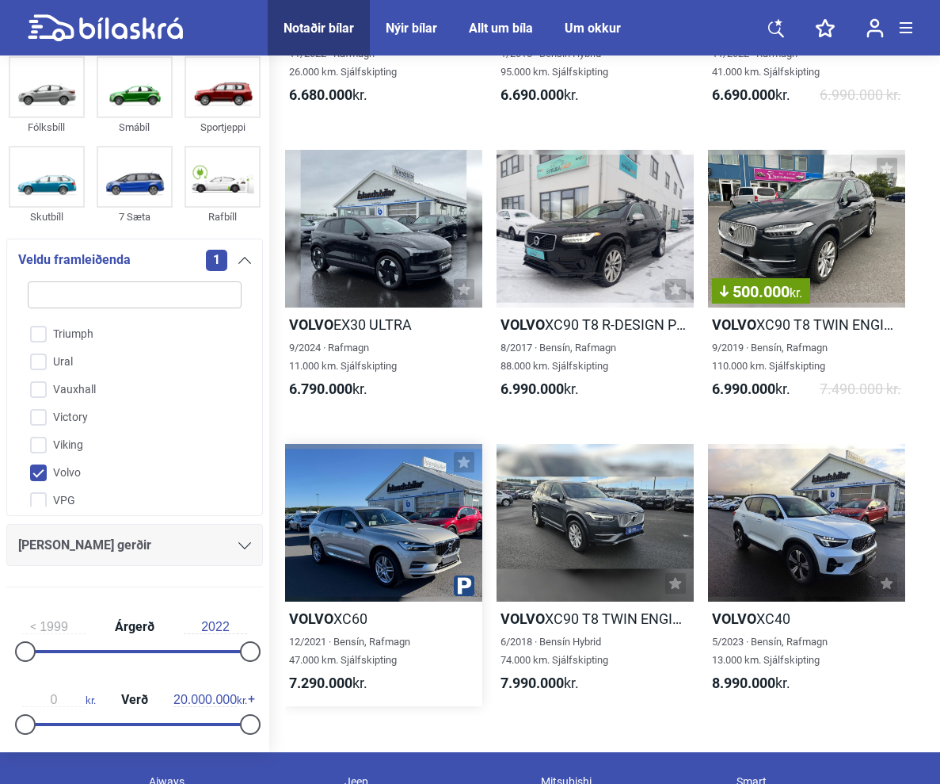
scroll to position [2360, 0]
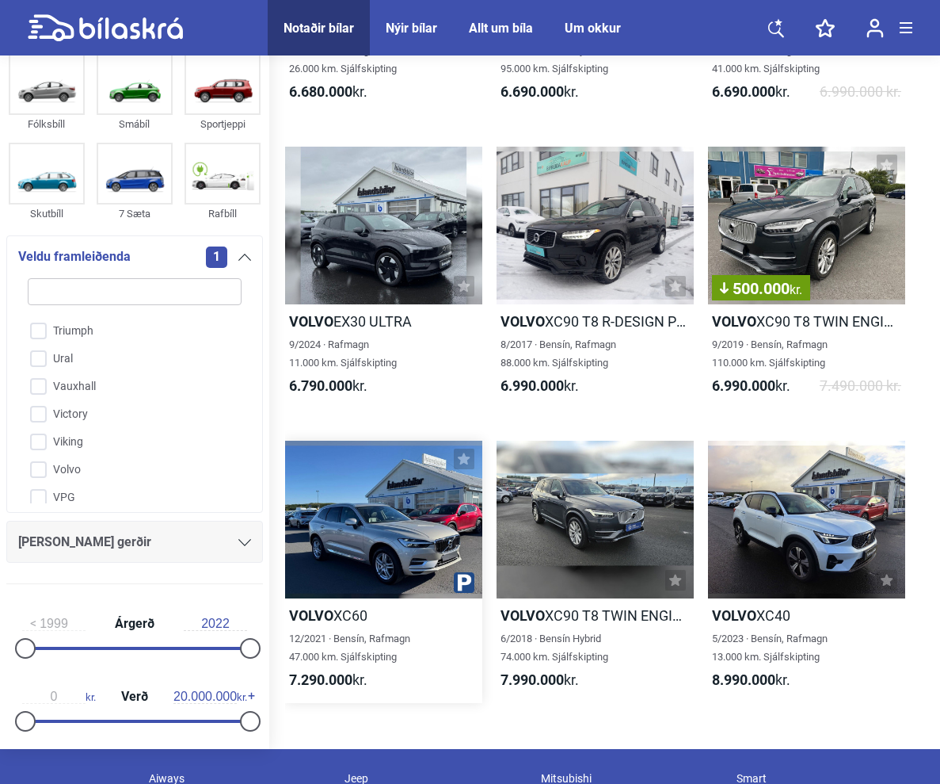
checkbox input "false"
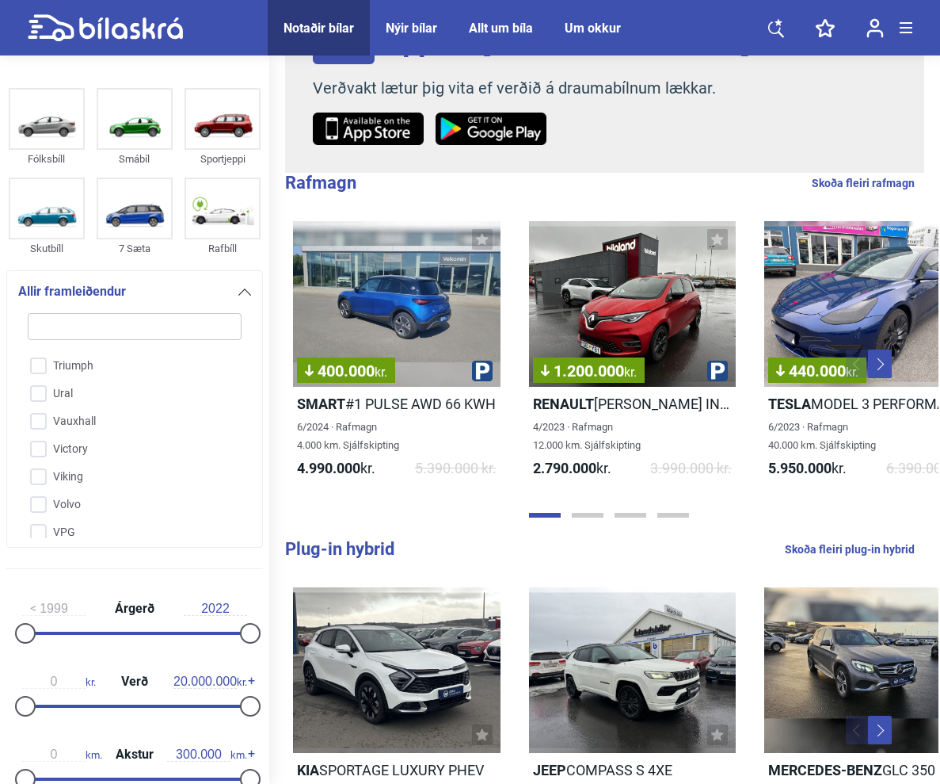
scroll to position [21, 0]
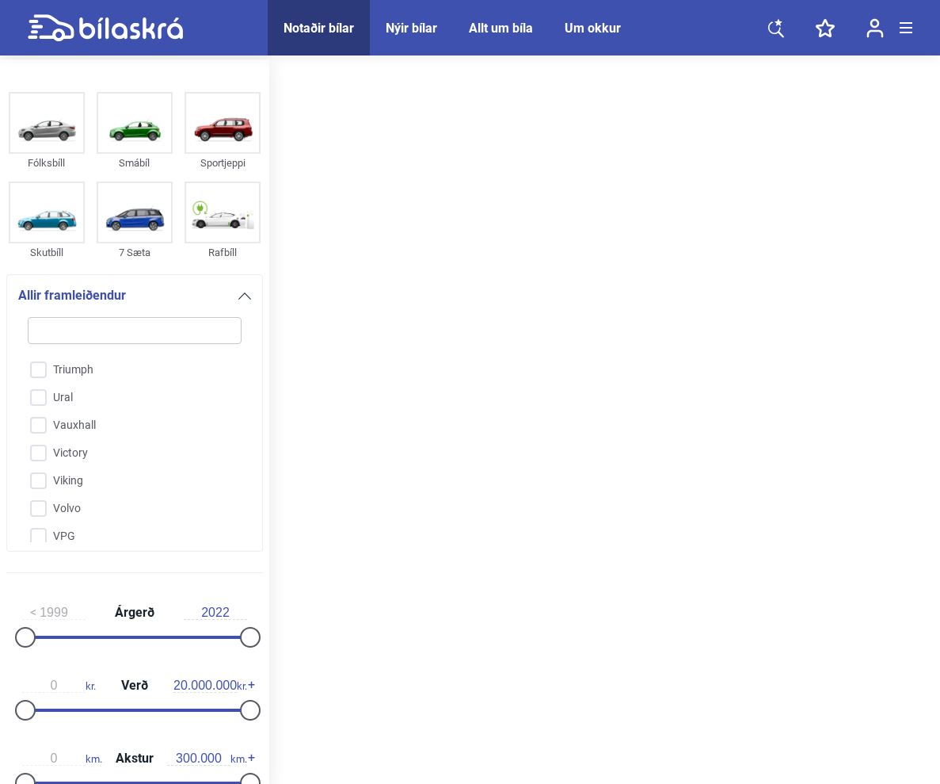
checkbox input "false"
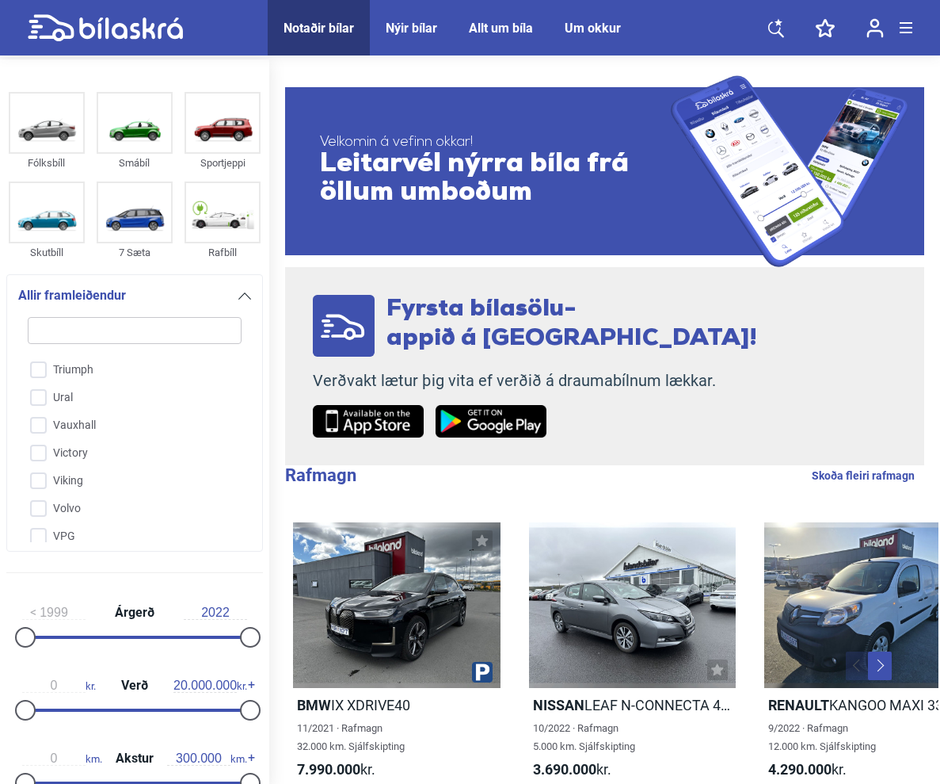
checkbox input "true"
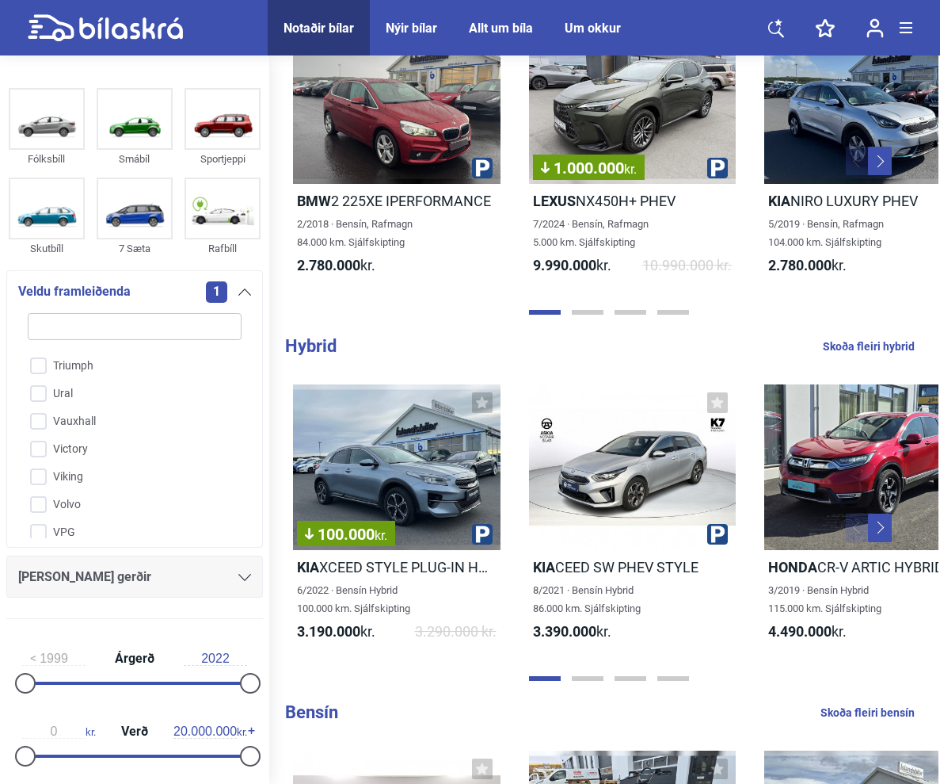
scroll to position [891, 0]
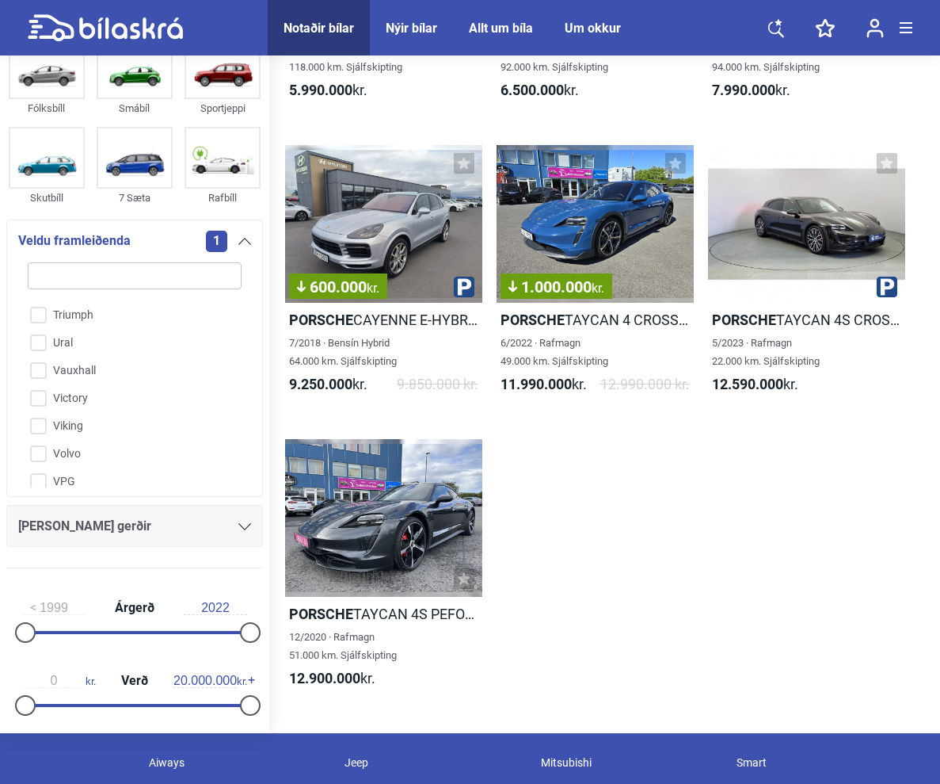
checkbox input "true"
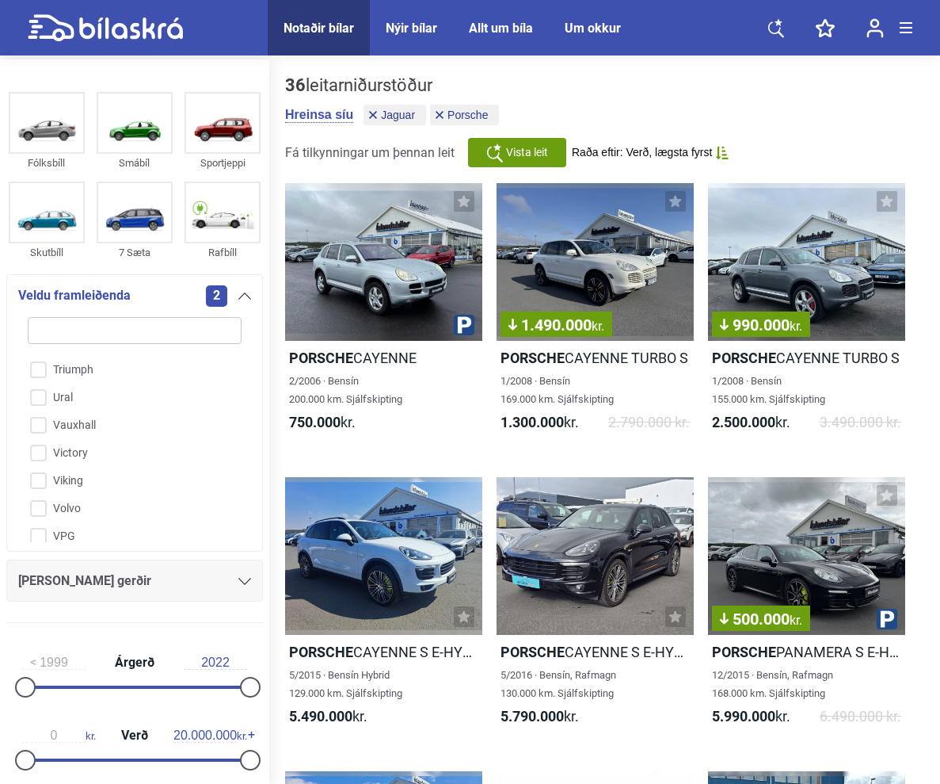
checkbox input "false"
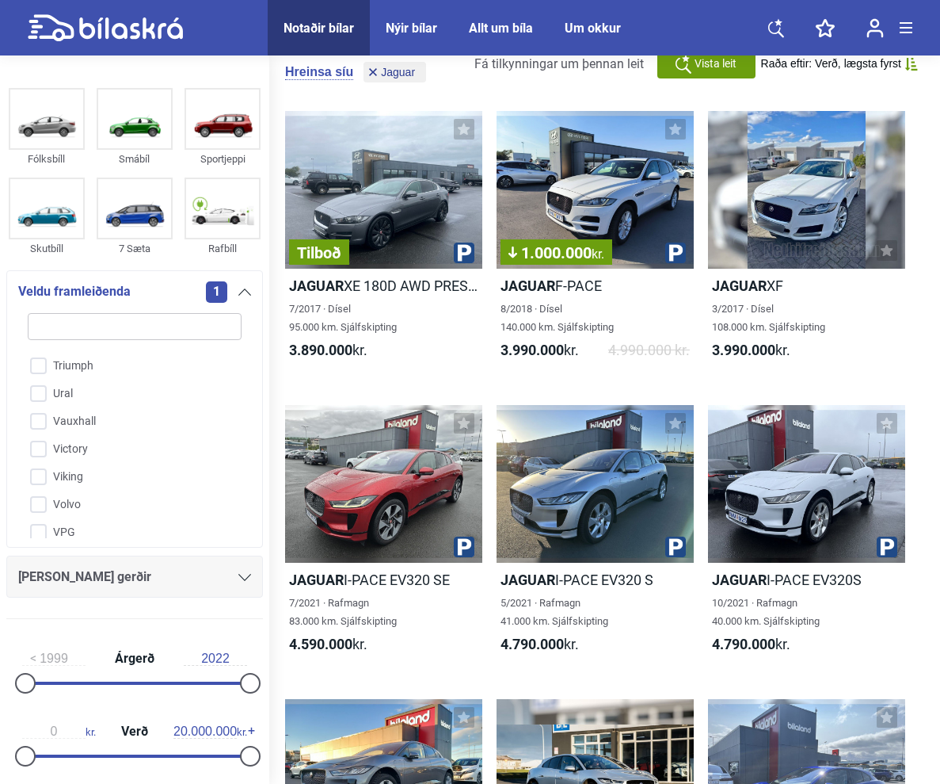
checkbox input "true"
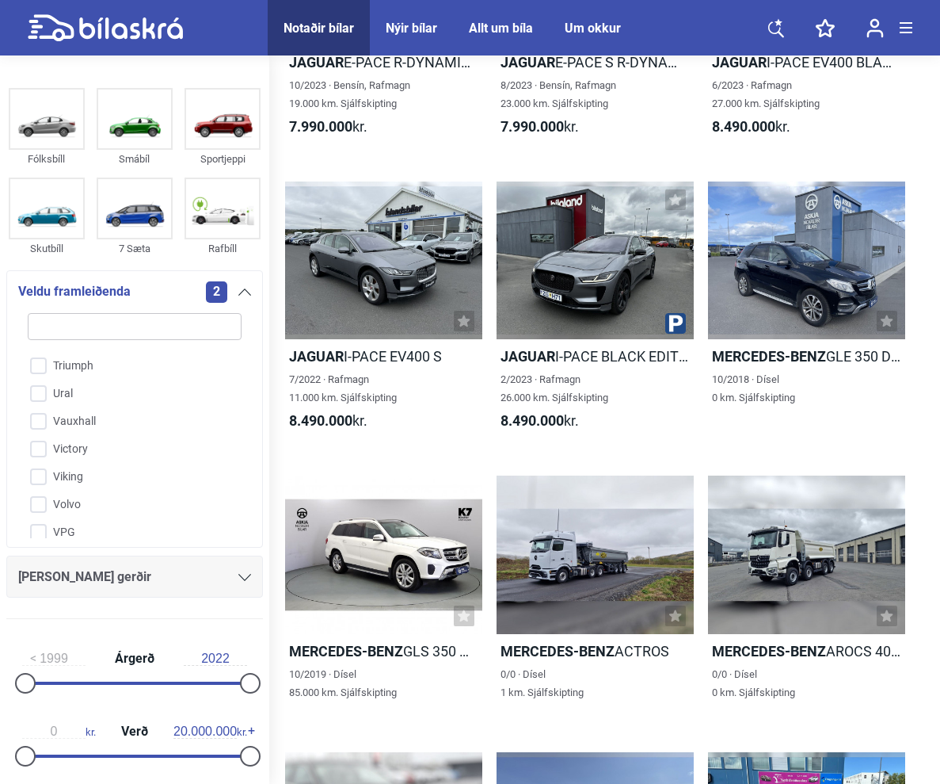
checkbox input "true"
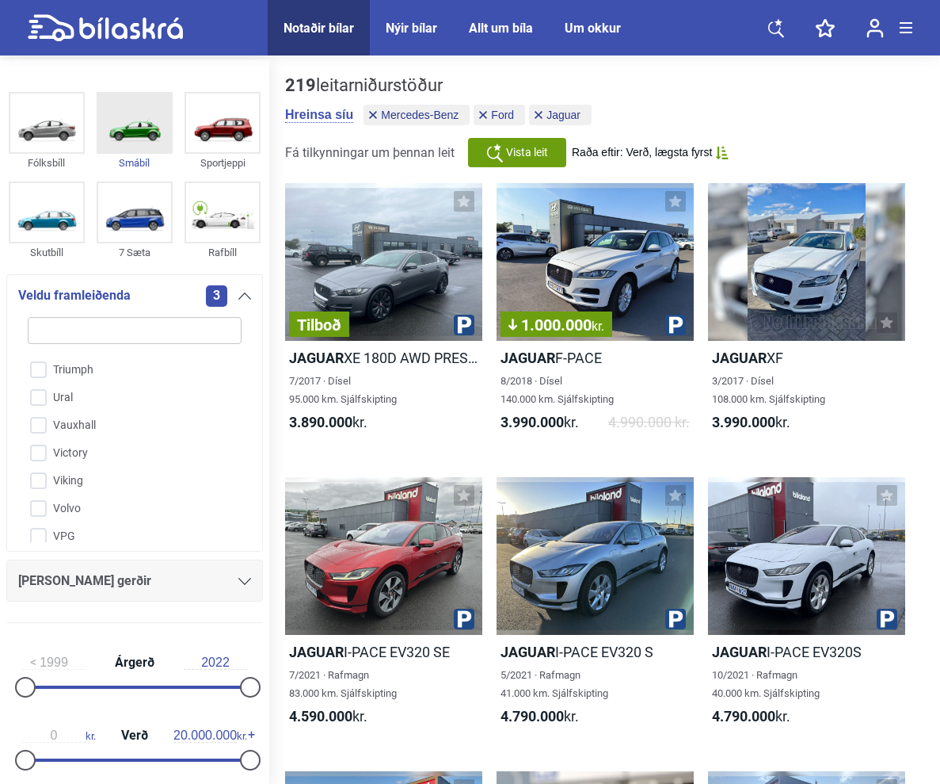
checkbox input "false"
